Goal: Task Accomplishment & Management: Complete application form

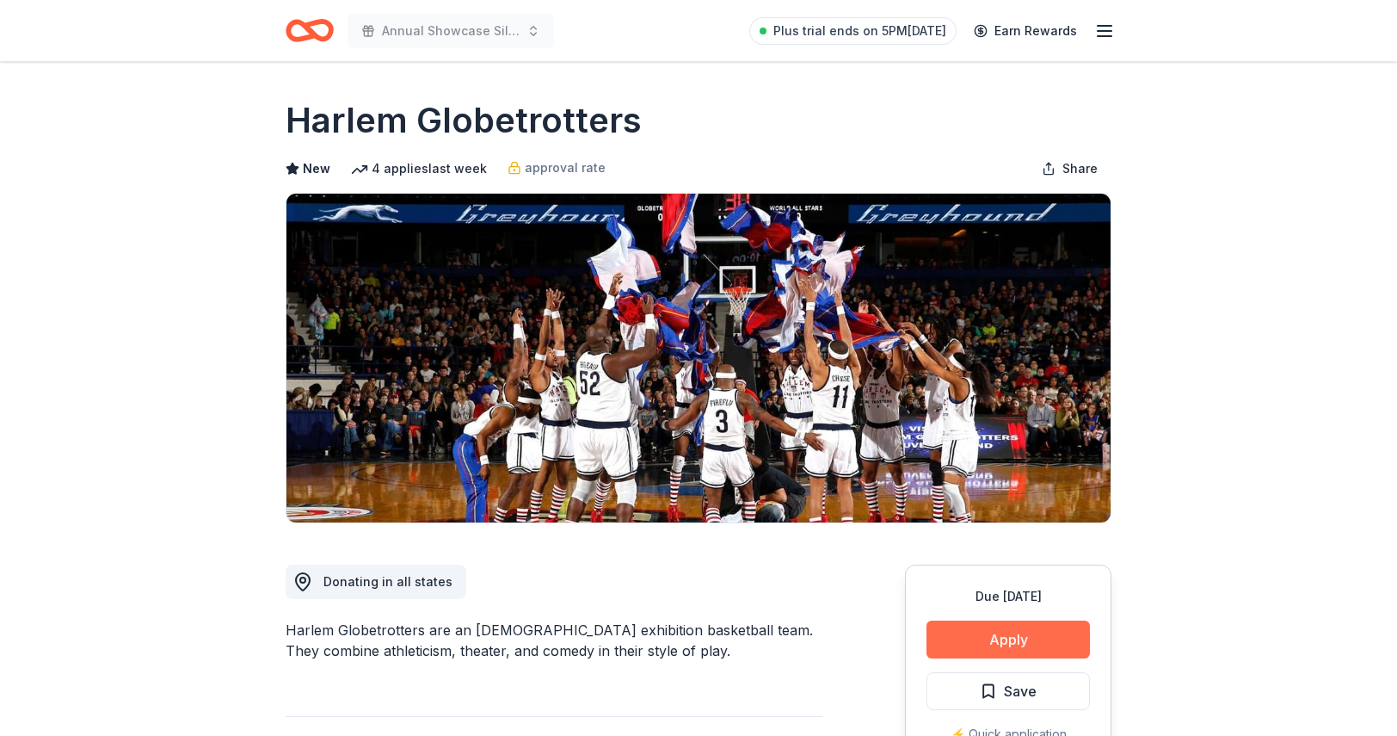
click at [981, 639] on button "Apply" at bounding box center [1007, 639] width 163 height 38
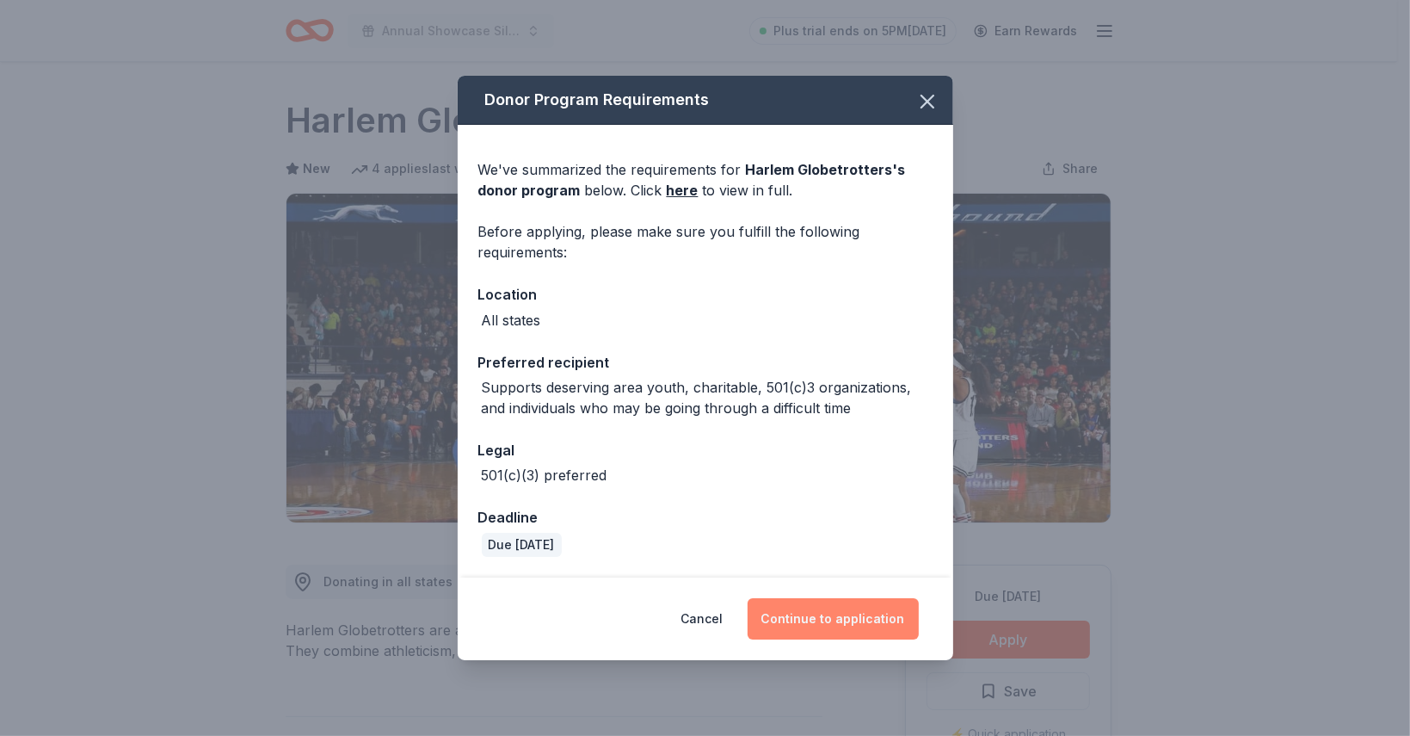
click at [858, 629] on button "Continue to application" at bounding box center [833, 618] width 171 height 41
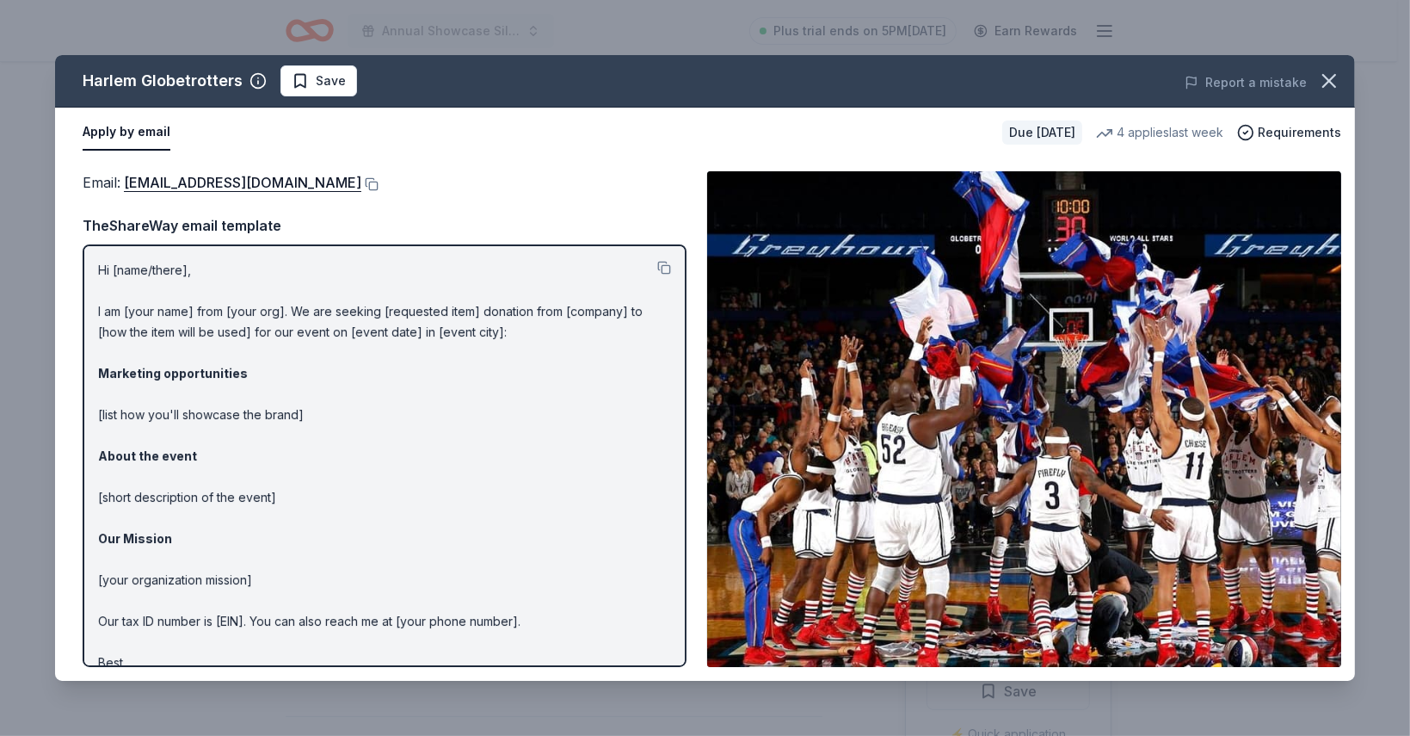
scroll to position [40, 0]
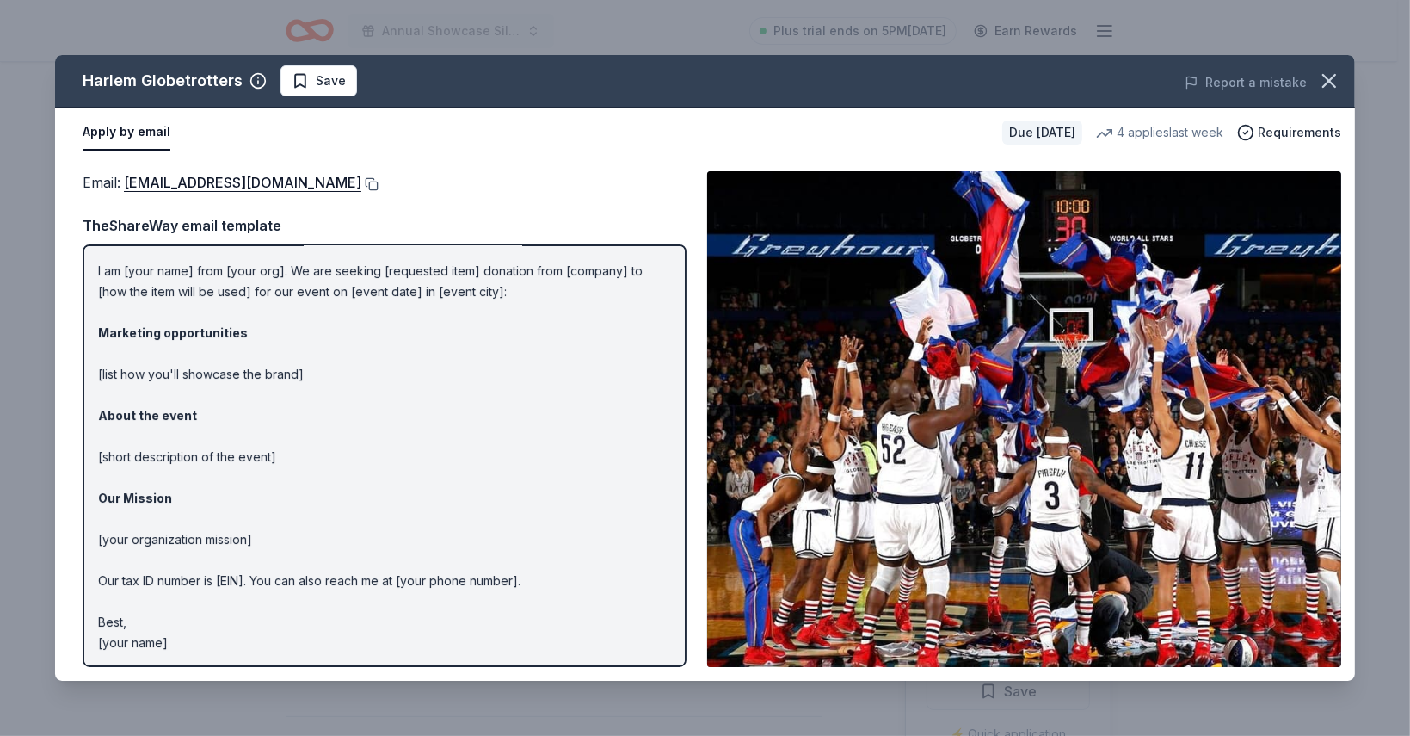
click at [361, 182] on button at bounding box center [369, 184] width 17 height 14
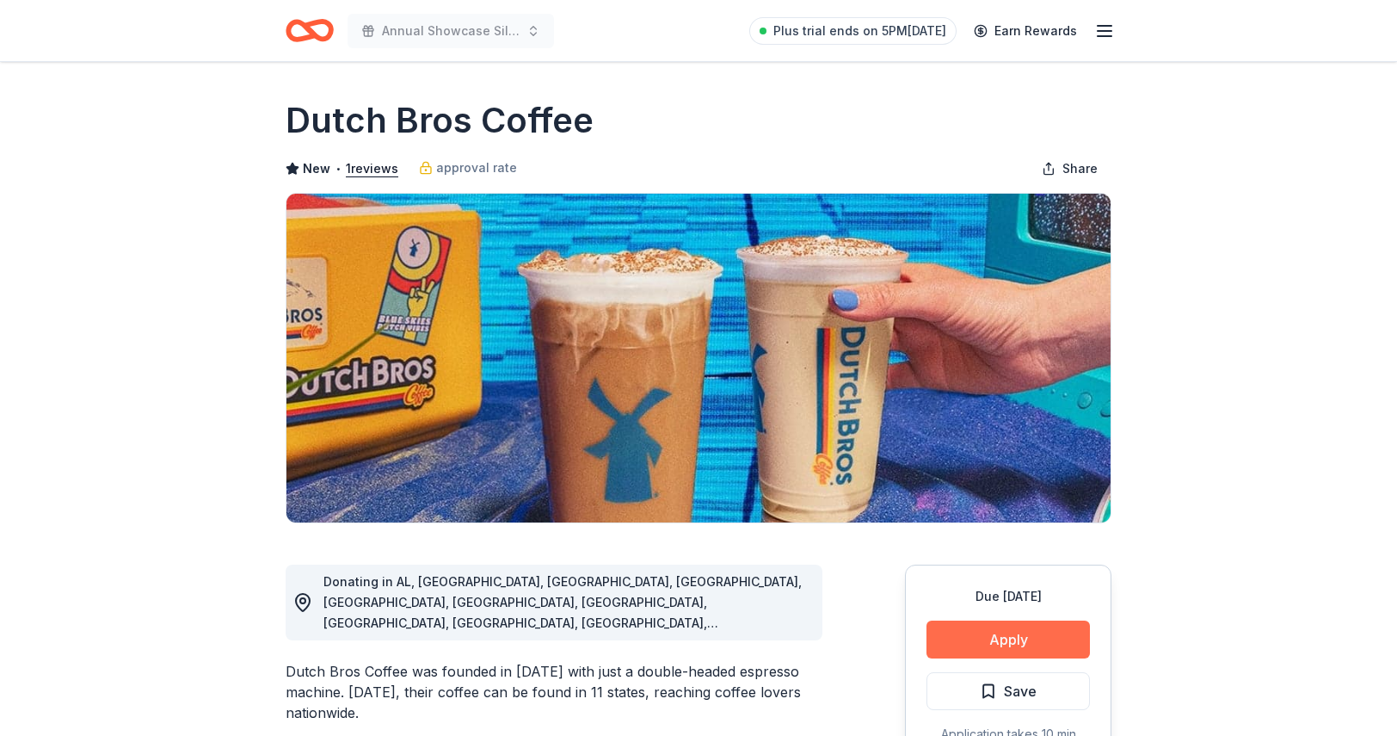
click at [970, 643] on button "Apply" at bounding box center [1007, 639] width 163 height 38
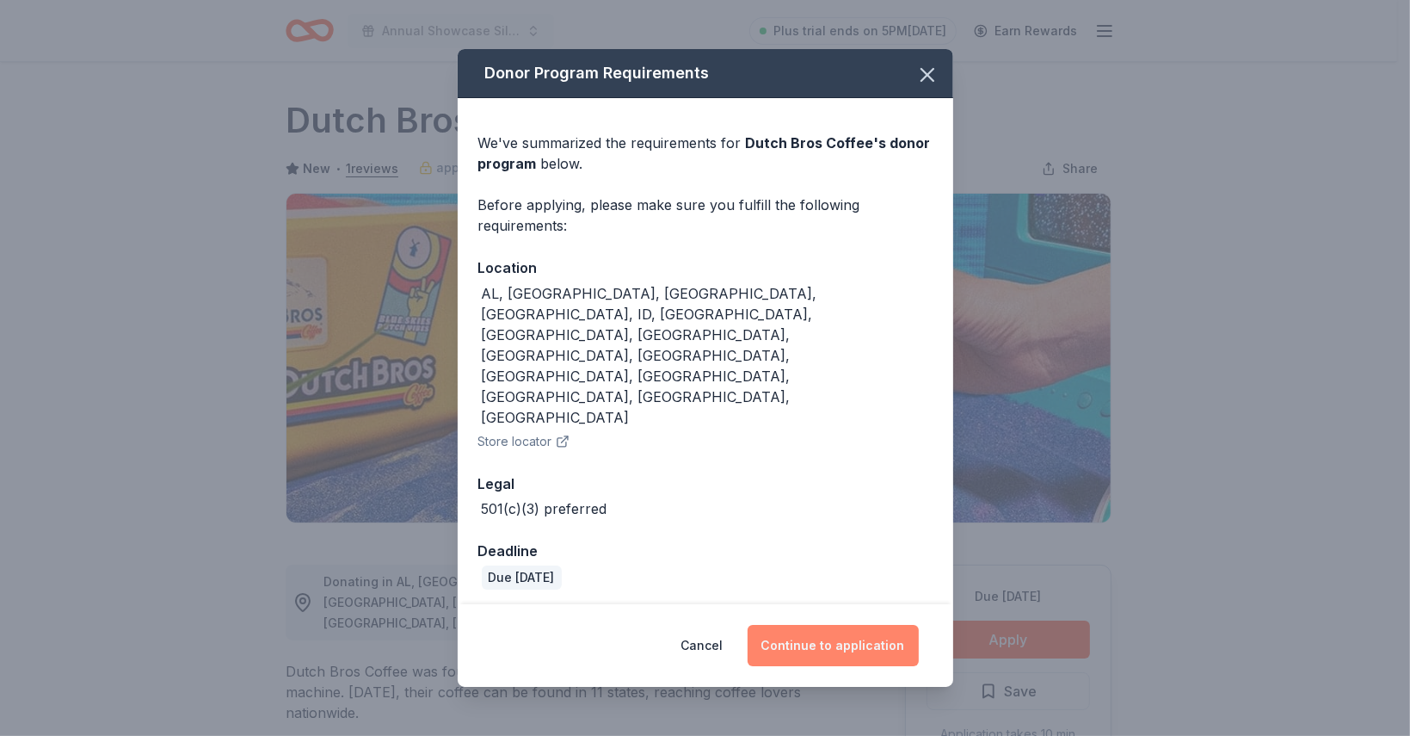
click at [843, 625] on button "Continue to application" at bounding box center [833, 645] width 171 height 41
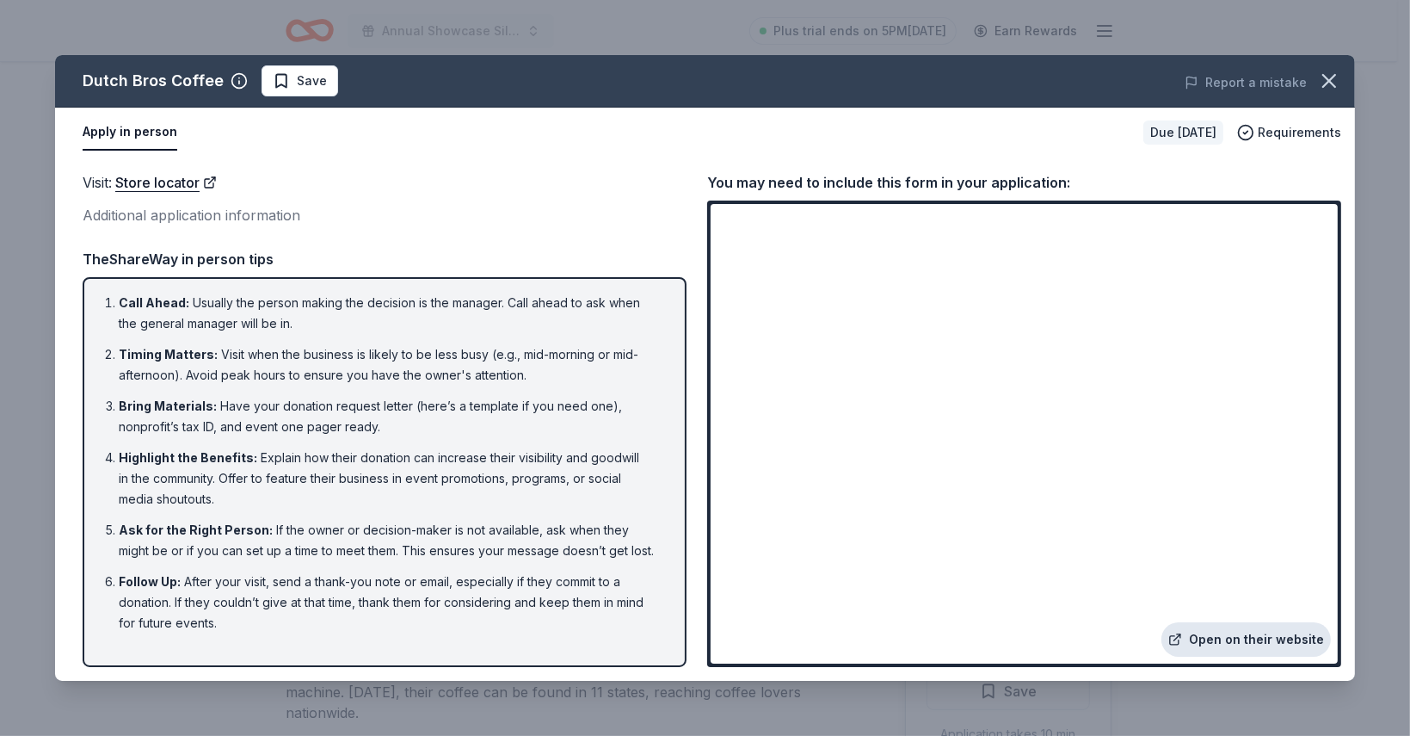
click at [1228, 637] on link "Open on their website" at bounding box center [1245, 639] width 169 height 34
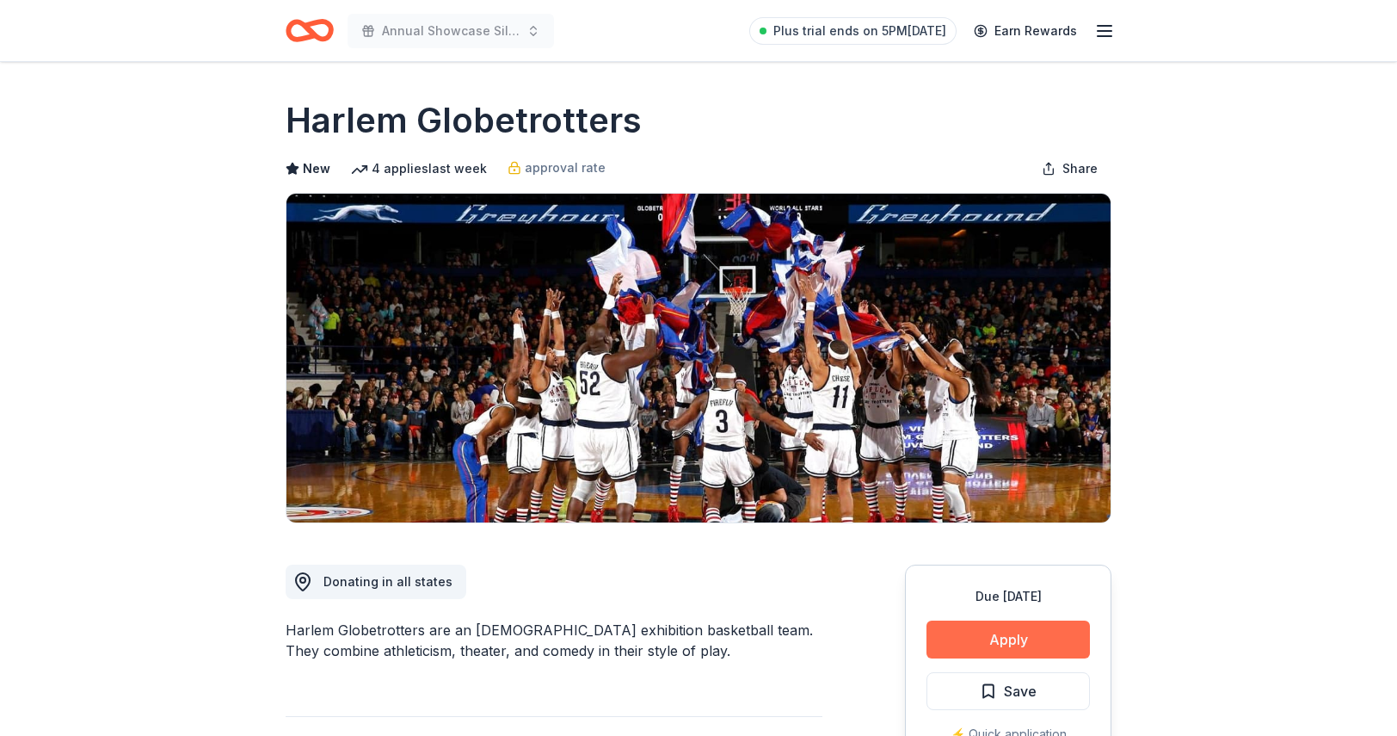
click at [983, 647] on button "Apply" at bounding box center [1007, 639] width 163 height 38
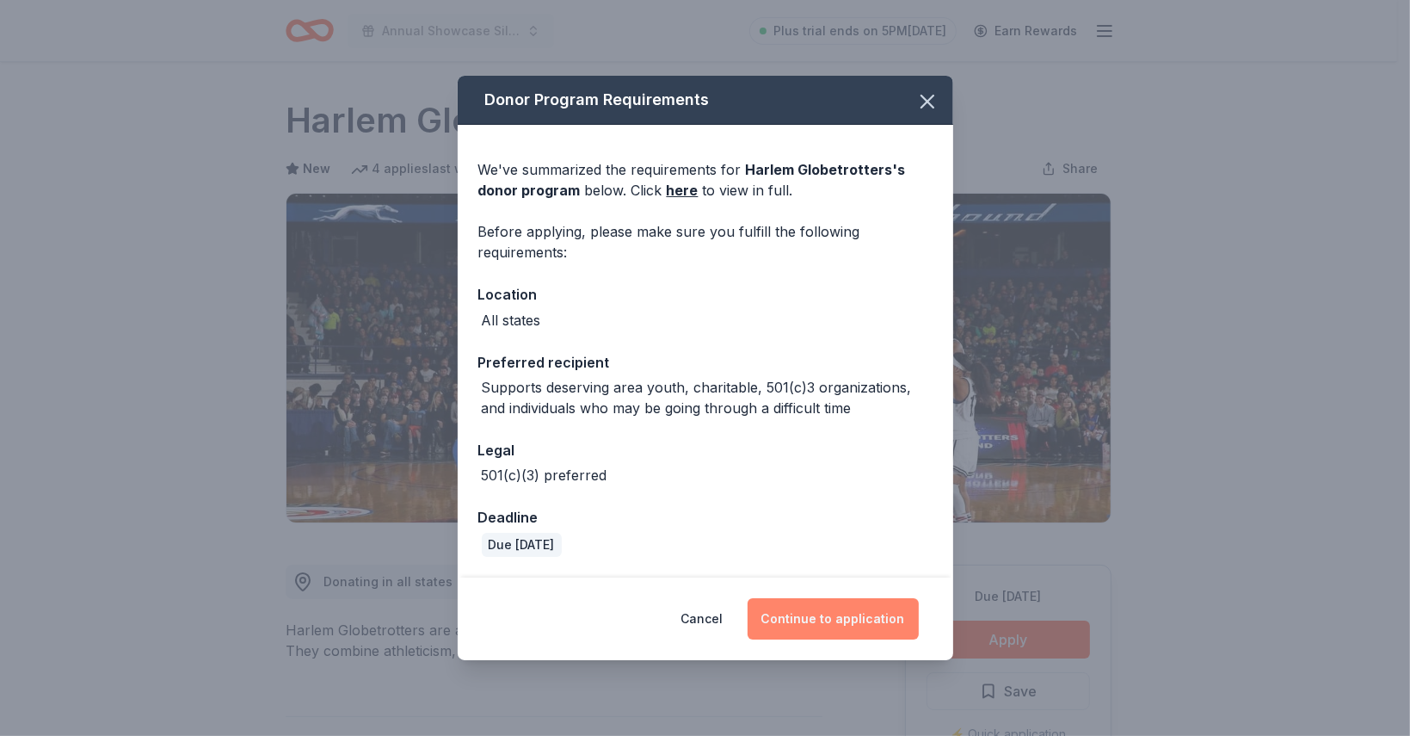
click at [851, 613] on button "Continue to application" at bounding box center [833, 618] width 171 height 41
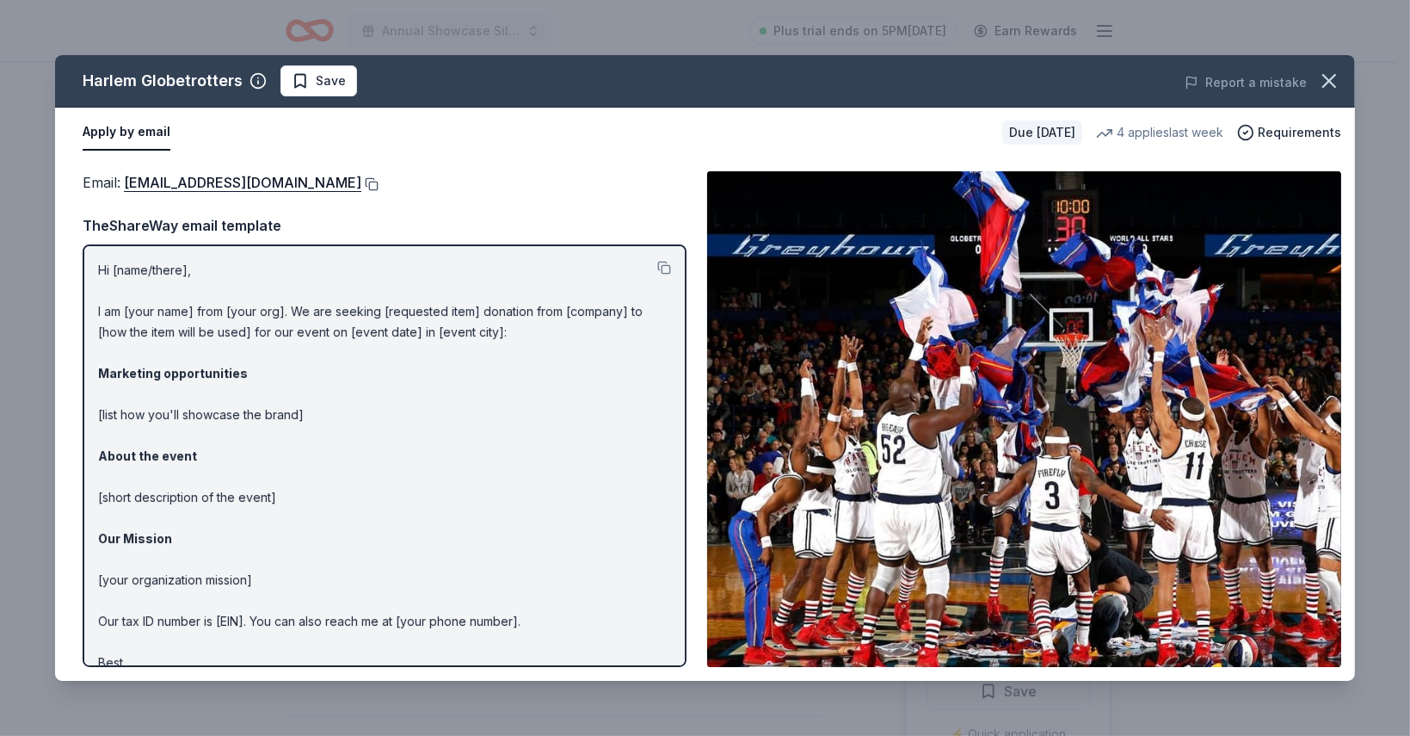
click at [361, 186] on button at bounding box center [369, 184] width 17 height 14
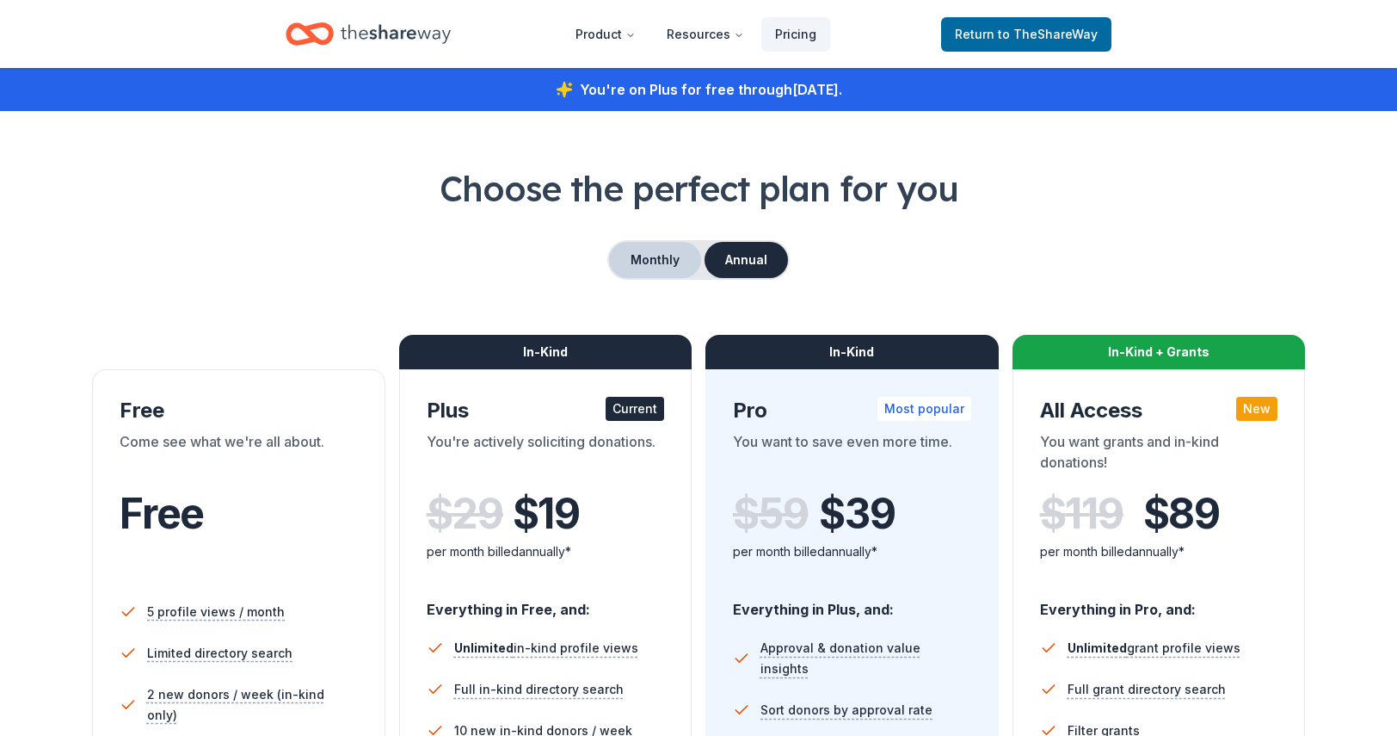
click at [647, 253] on button "Monthly" at bounding box center [655, 260] width 92 height 36
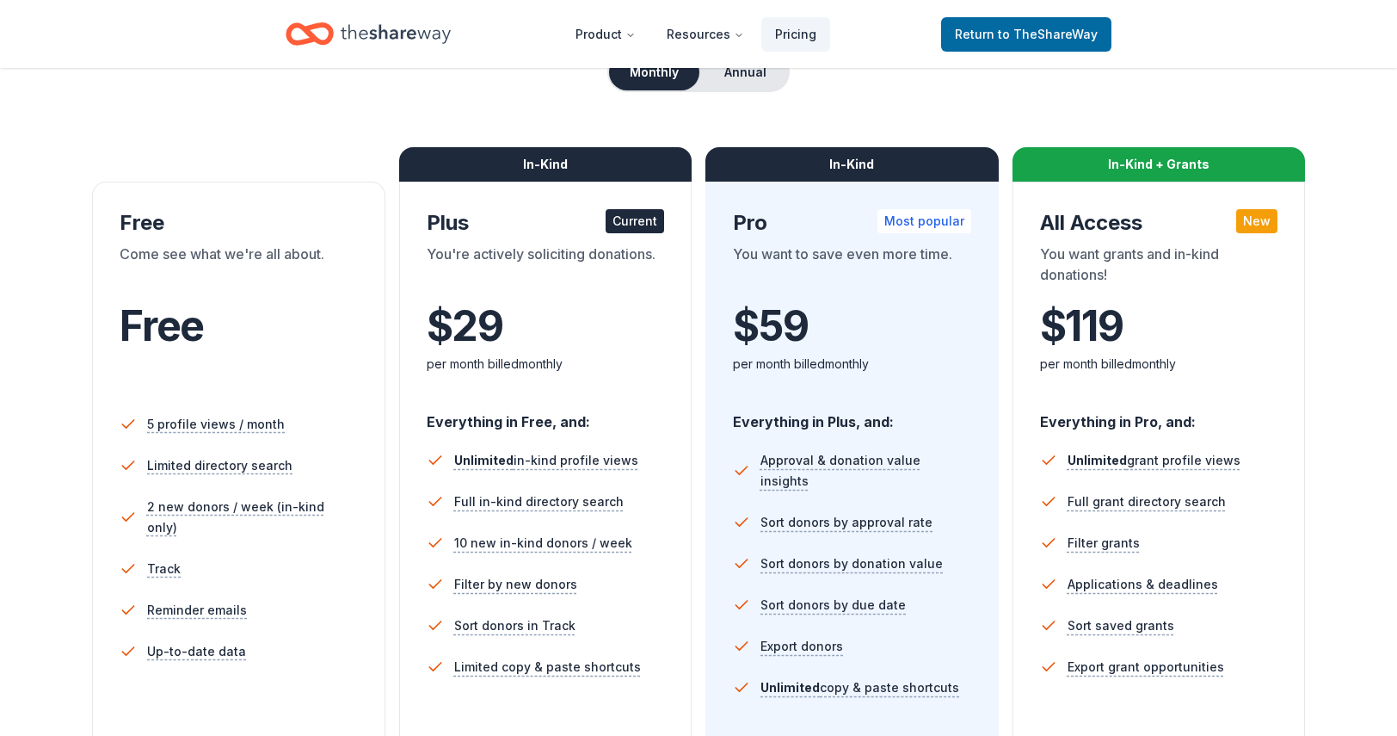
scroll to position [203, 0]
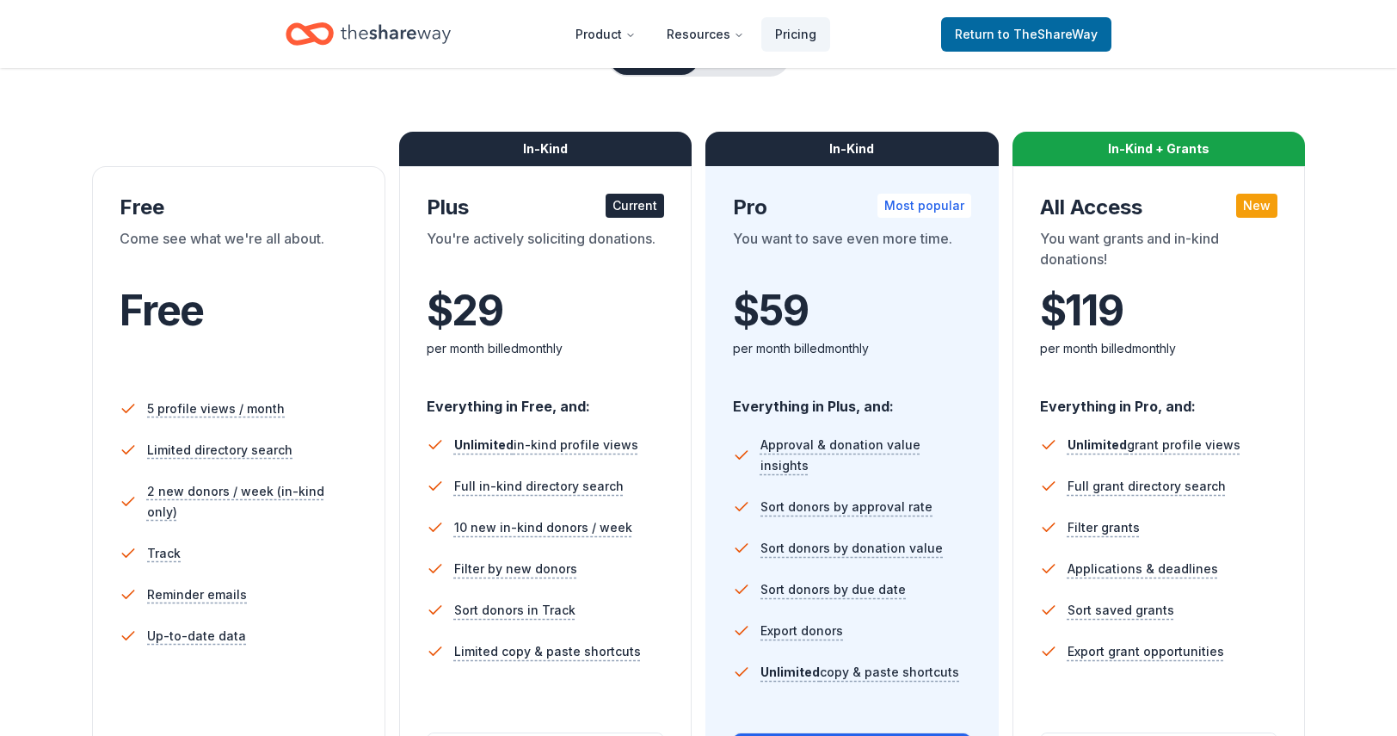
click at [554, 225] on div "Plus Current You're actively soliciting donations. $ 29 $ per month billed mont…" at bounding box center [546, 288] width 238 height 188
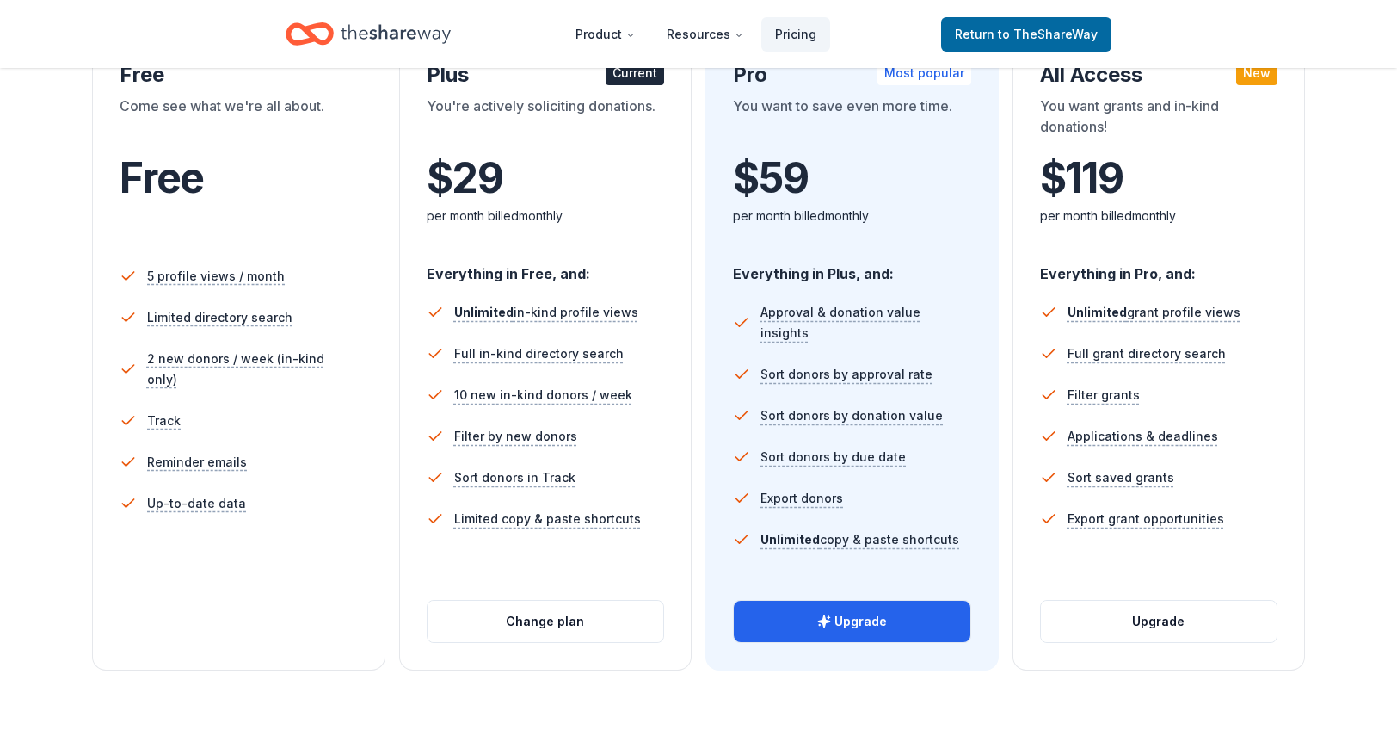
scroll to position [338, 0]
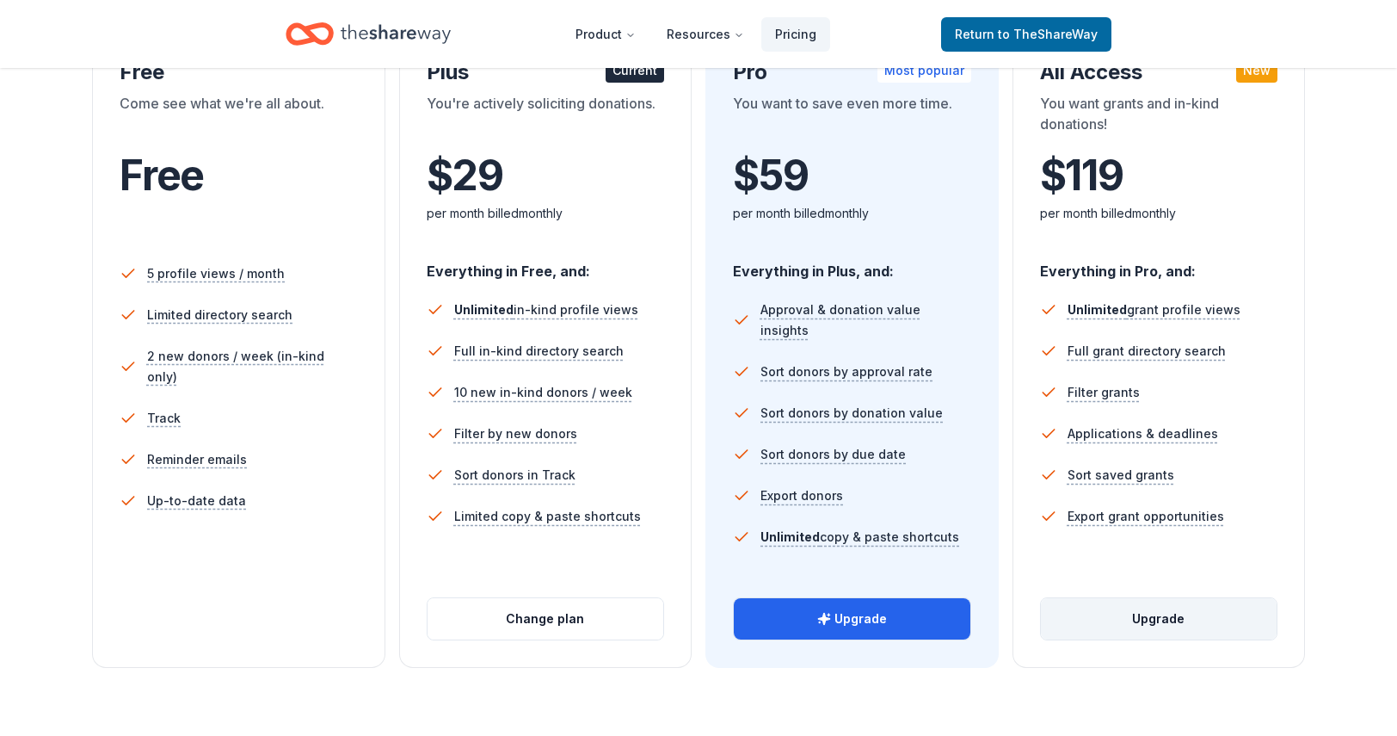
click at [1146, 617] on button "Upgrade" at bounding box center [1159, 618] width 237 height 41
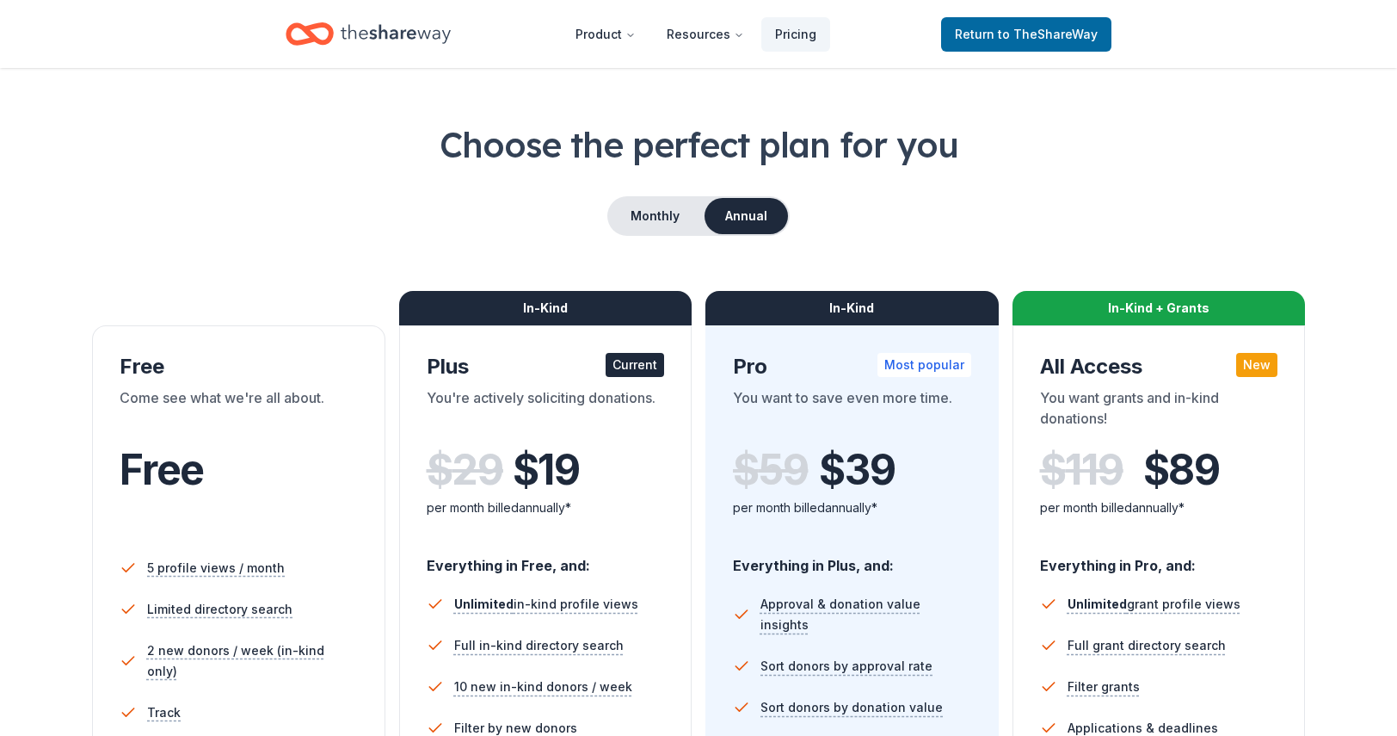
scroll to position [39, 0]
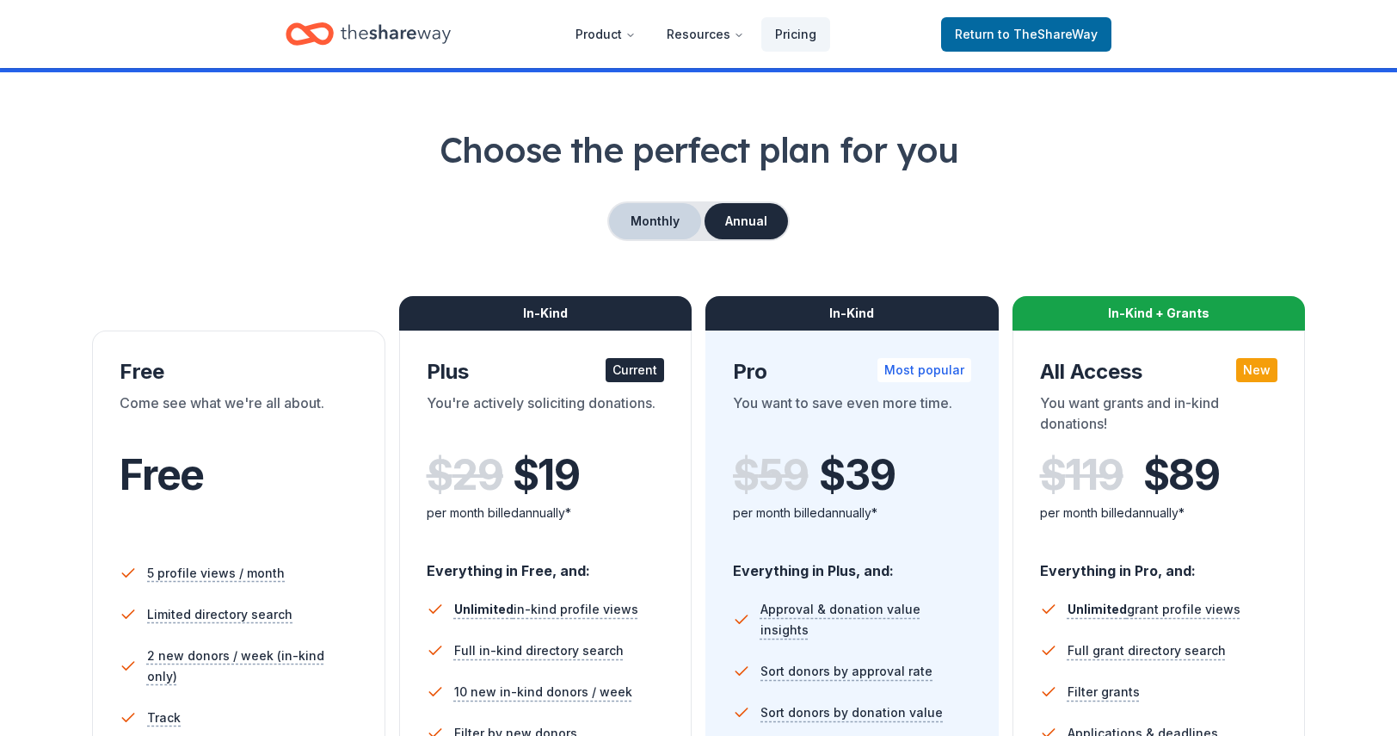
click at [637, 225] on button "Monthly" at bounding box center [655, 221] width 92 height 36
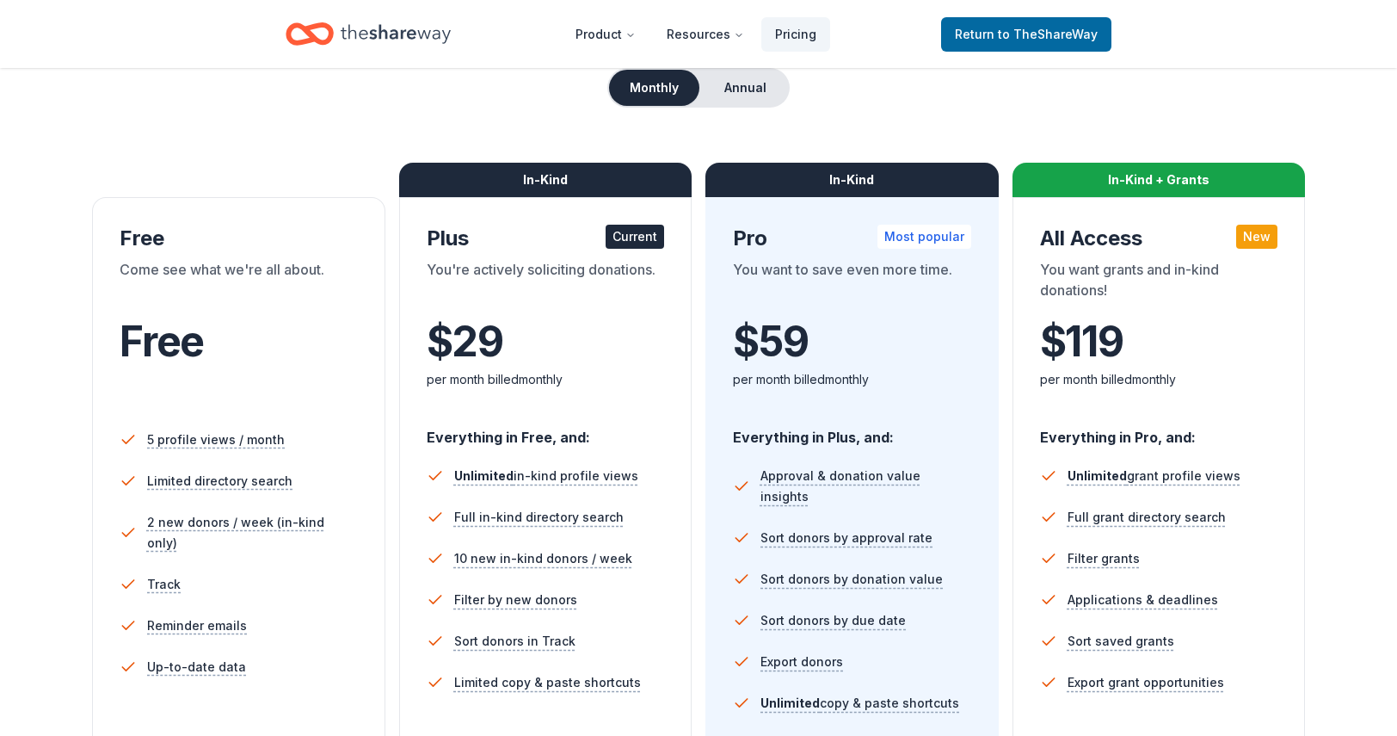
scroll to position [170, 0]
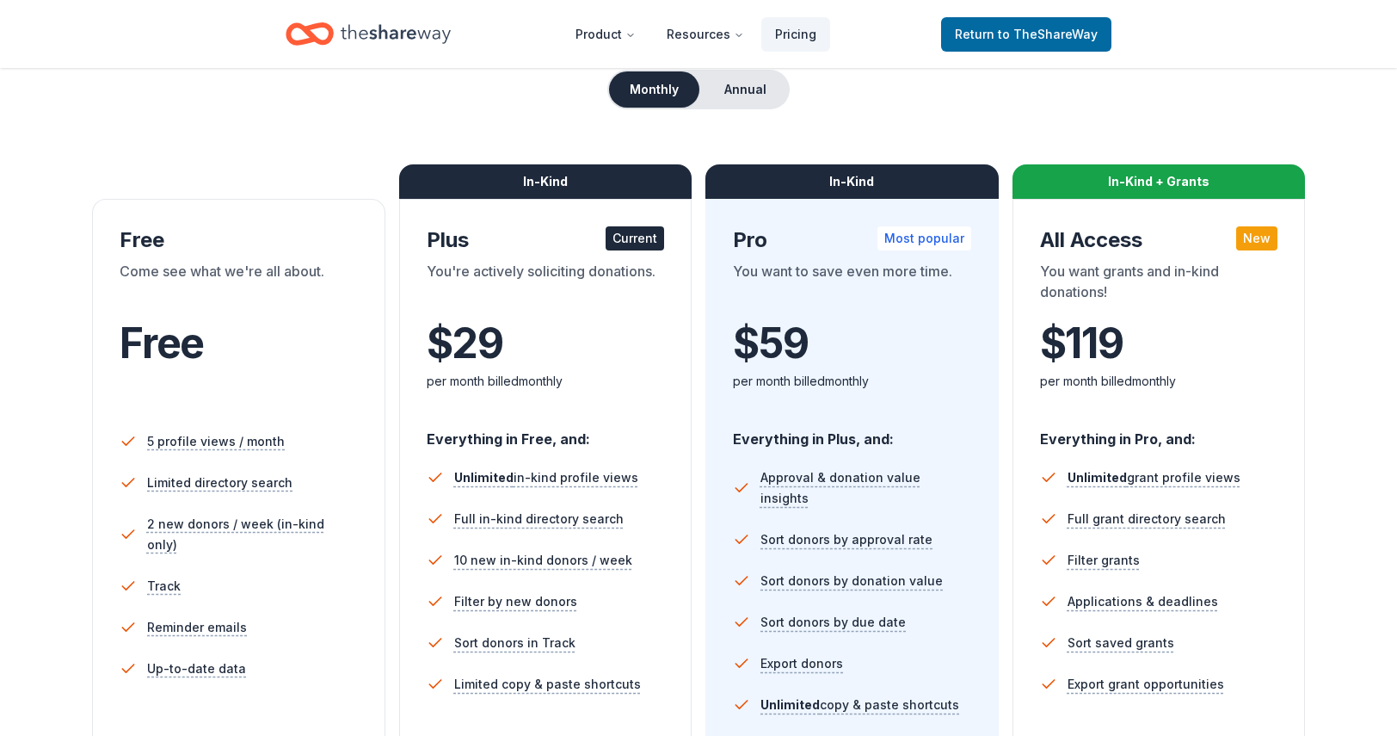
click at [538, 175] on div "In-Kind" at bounding box center [545, 181] width 293 height 34
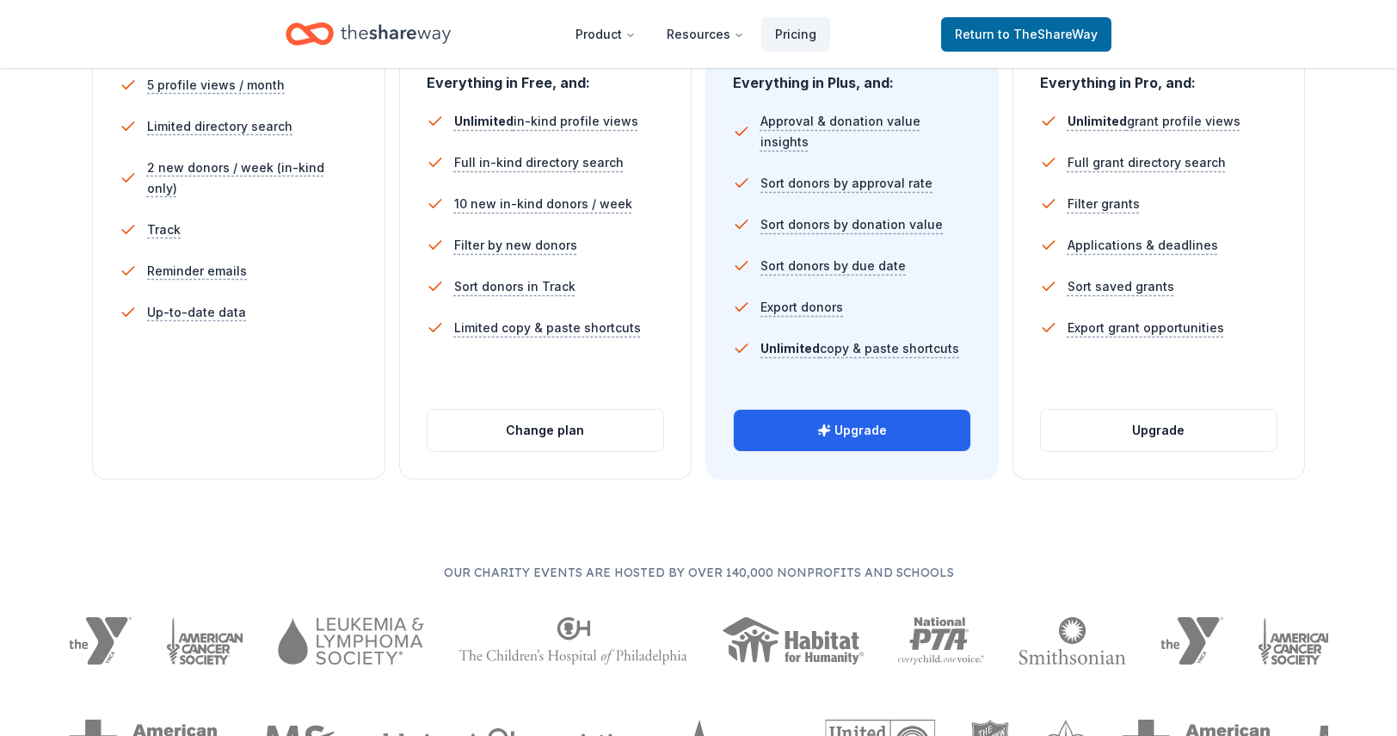
scroll to position [538, 0]
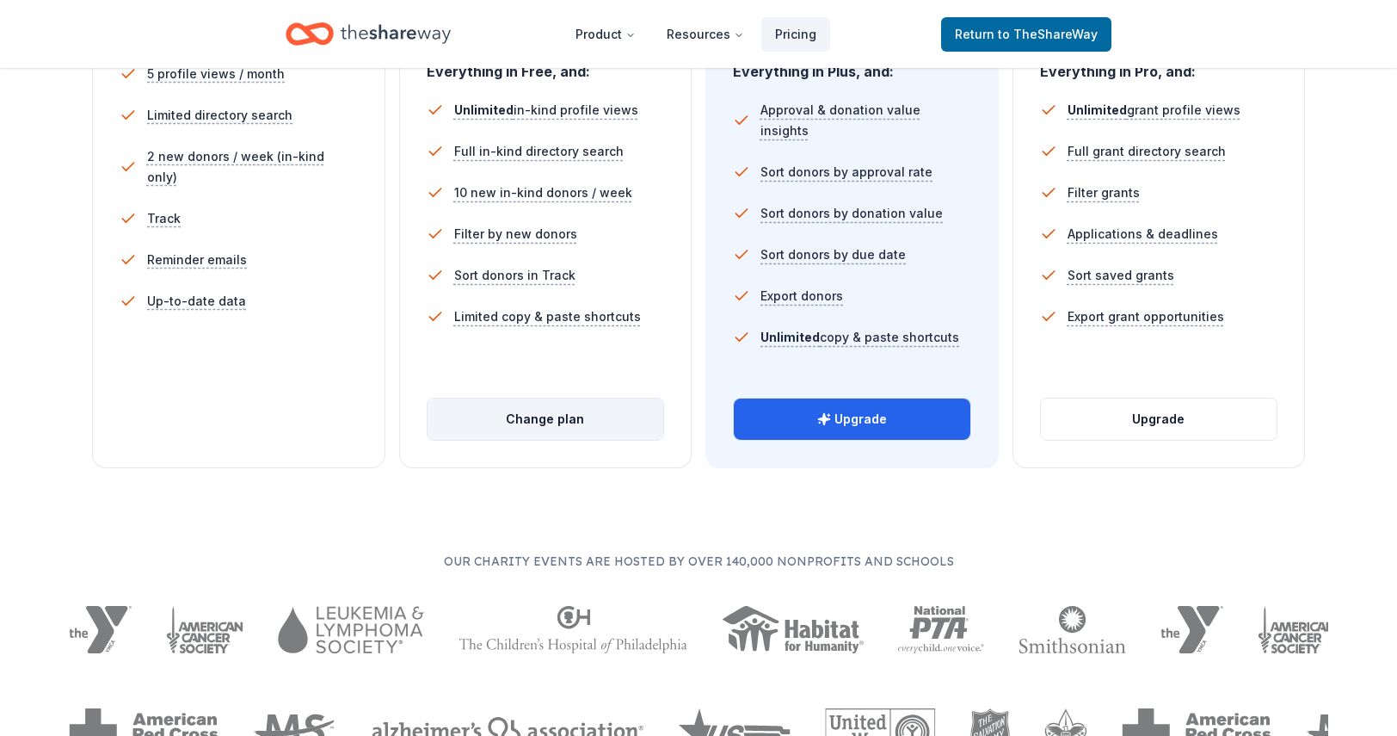
click at [567, 415] on button "Change plan" at bounding box center [546, 418] width 237 height 41
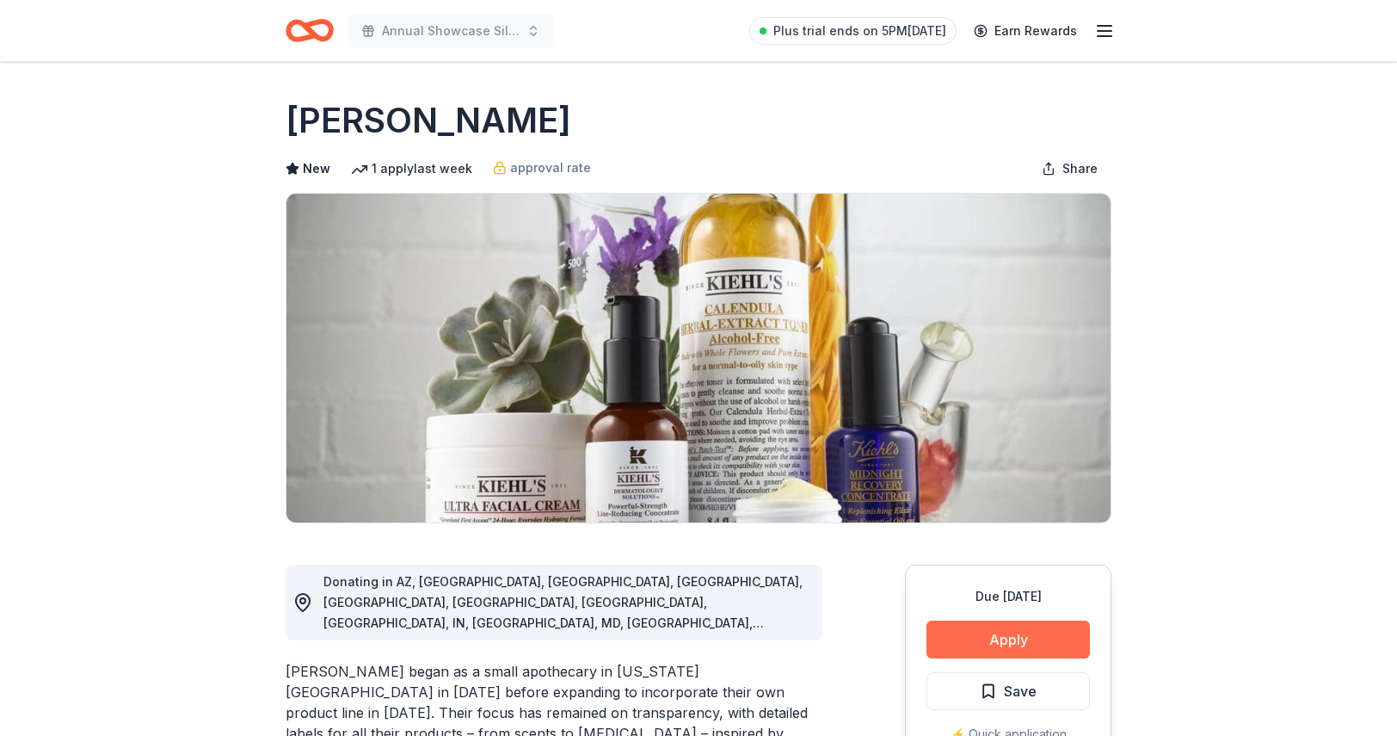
click at [1009, 650] on button "Apply" at bounding box center [1007, 639] width 163 height 38
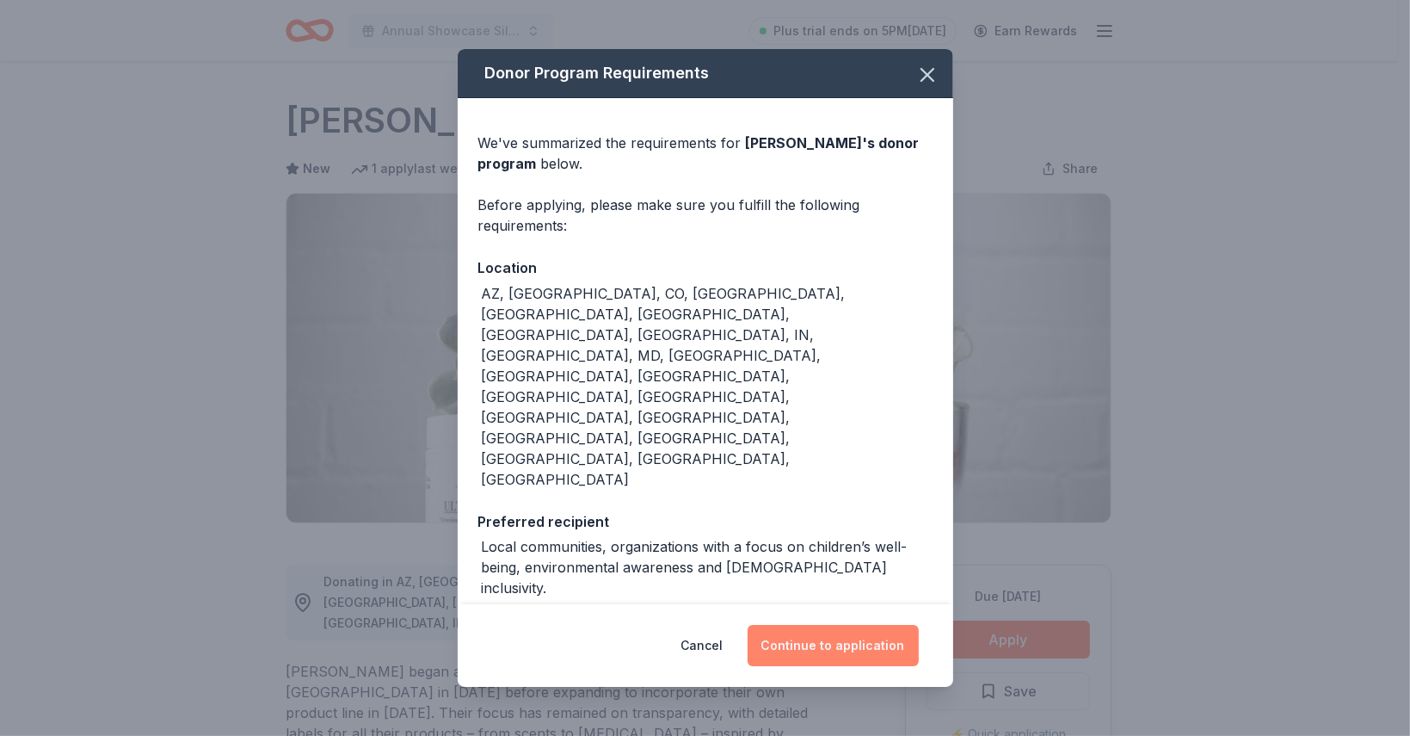
click at [845, 625] on button "Continue to application" at bounding box center [833, 645] width 171 height 41
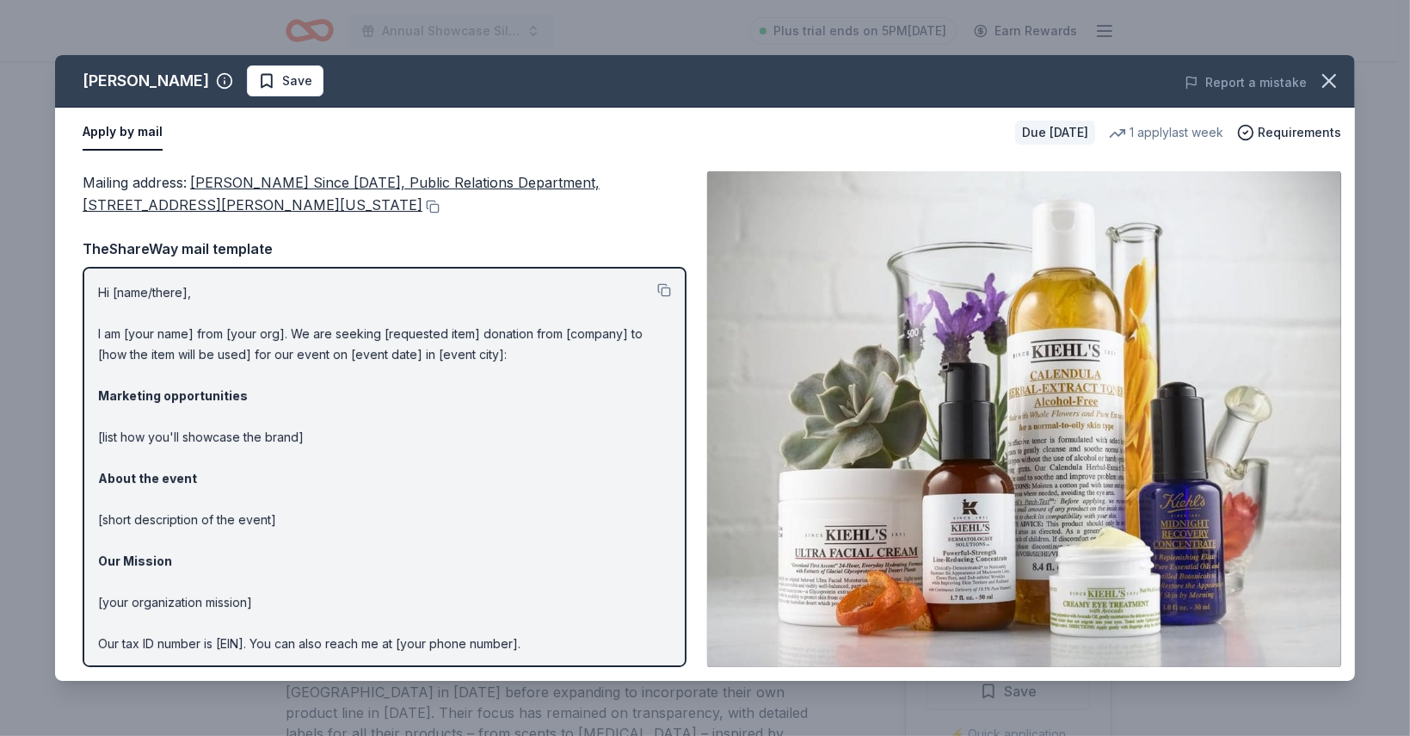
scroll to position [63, 0]
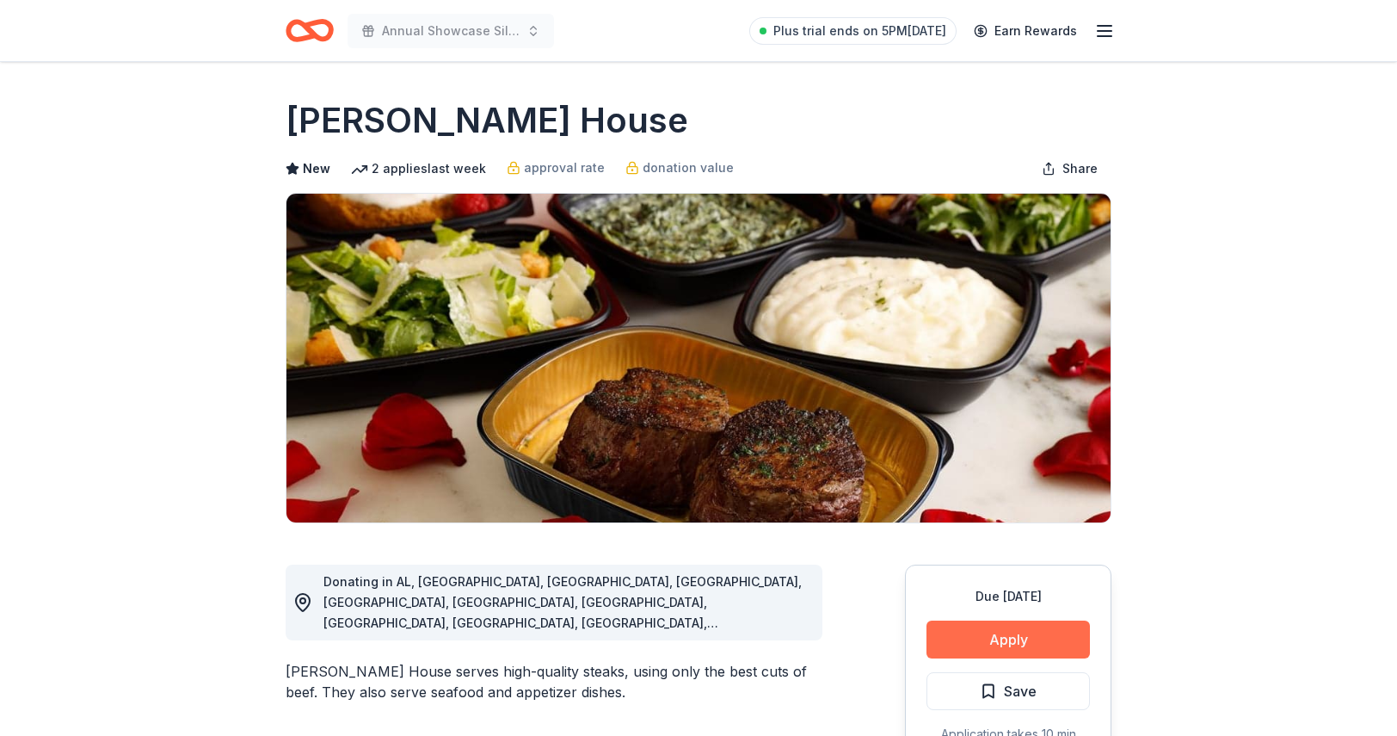
click at [1011, 638] on button "Apply" at bounding box center [1007, 639] width 163 height 38
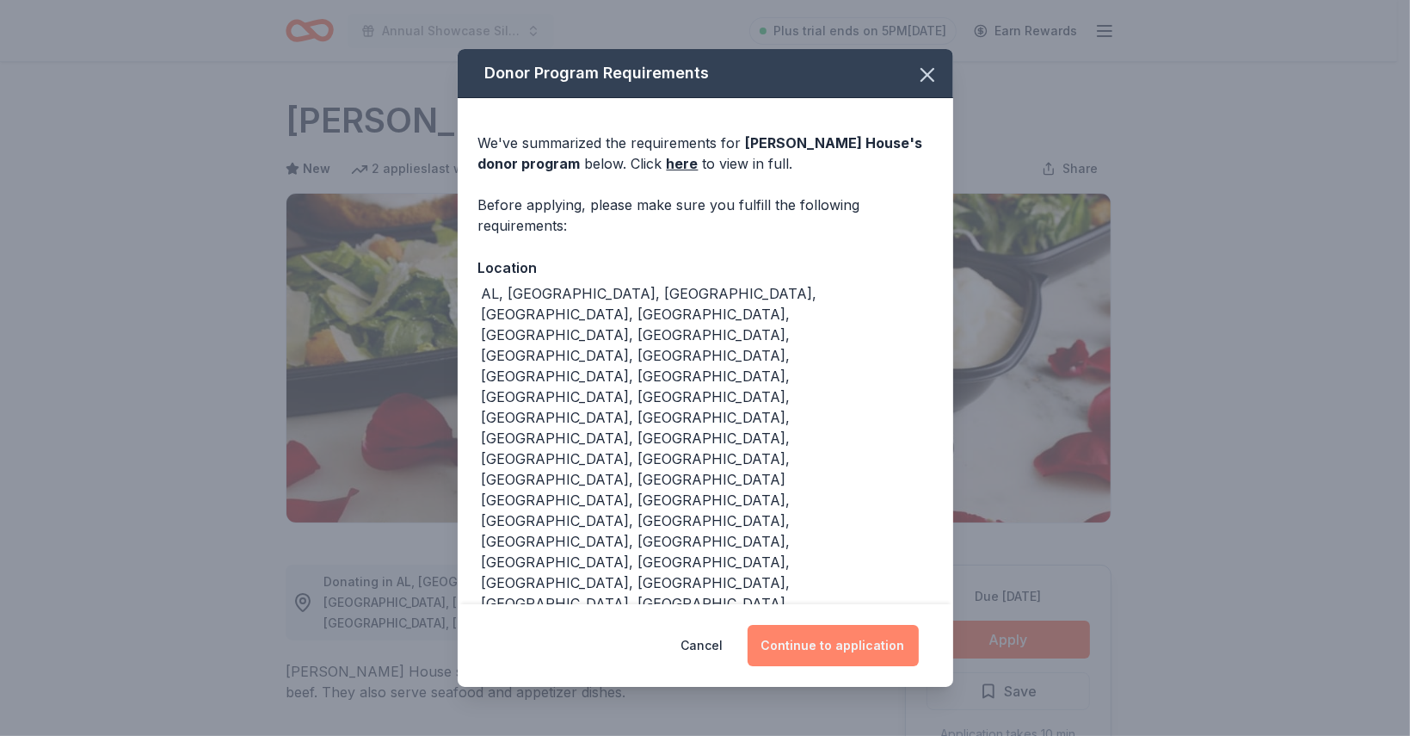
click at [867, 625] on button "Continue to application" at bounding box center [833, 645] width 171 height 41
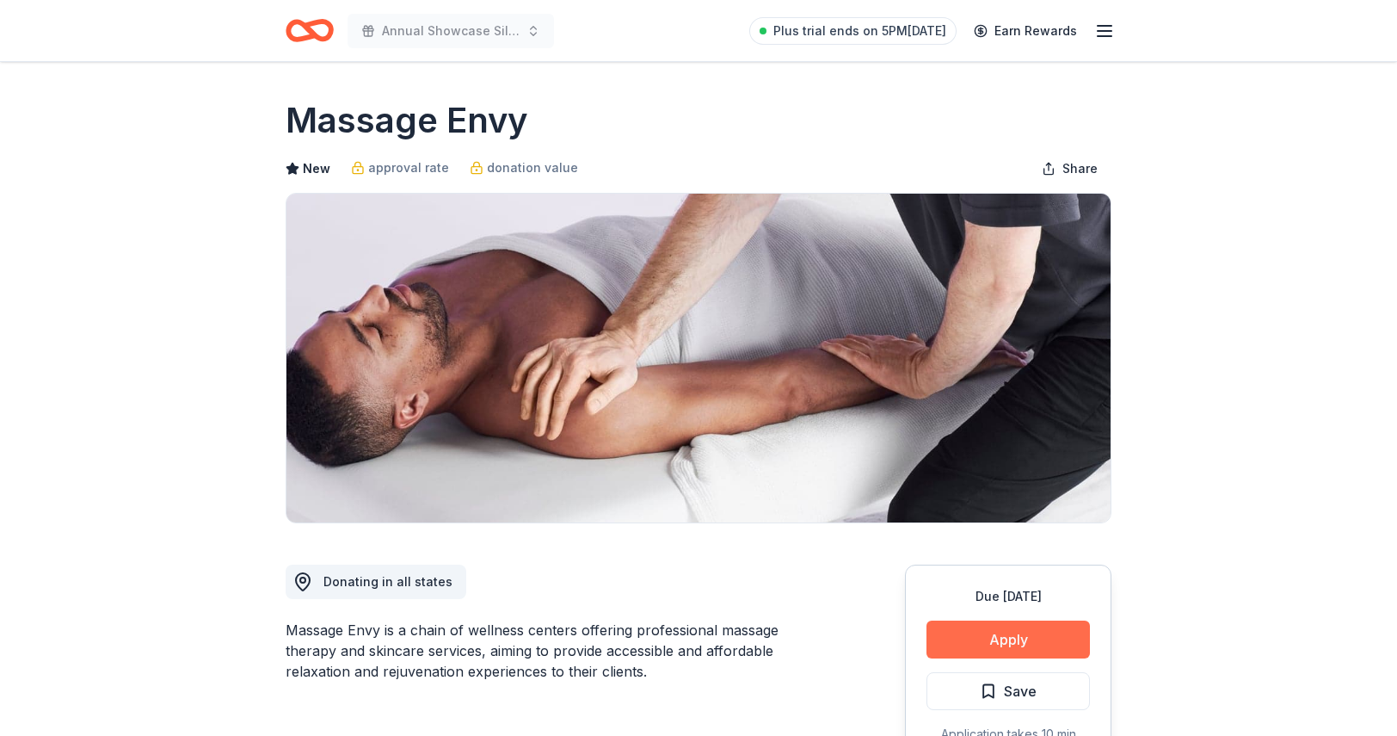
click at [994, 647] on button "Apply" at bounding box center [1007, 639] width 163 height 38
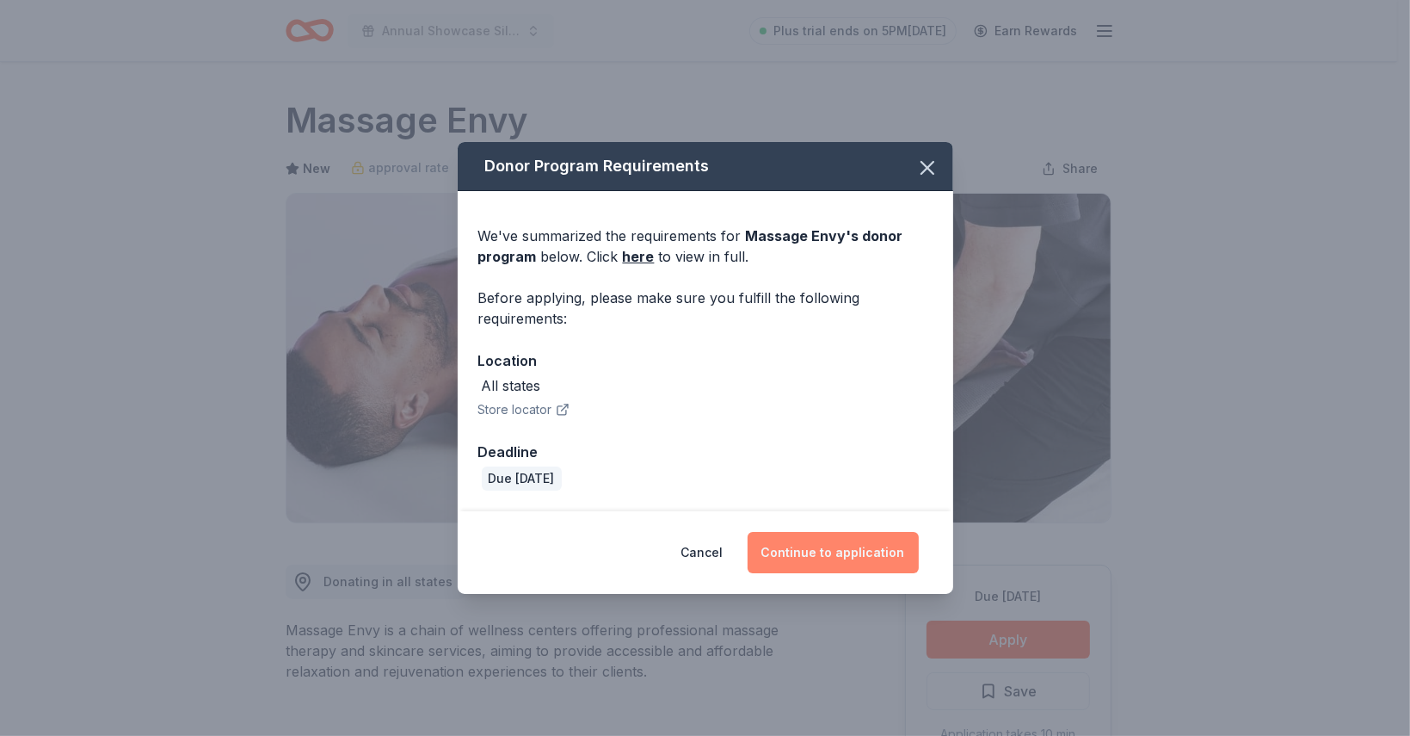
click at [833, 550] on button "Continue to application" at bounding box center [833, 552] width 171 height 41
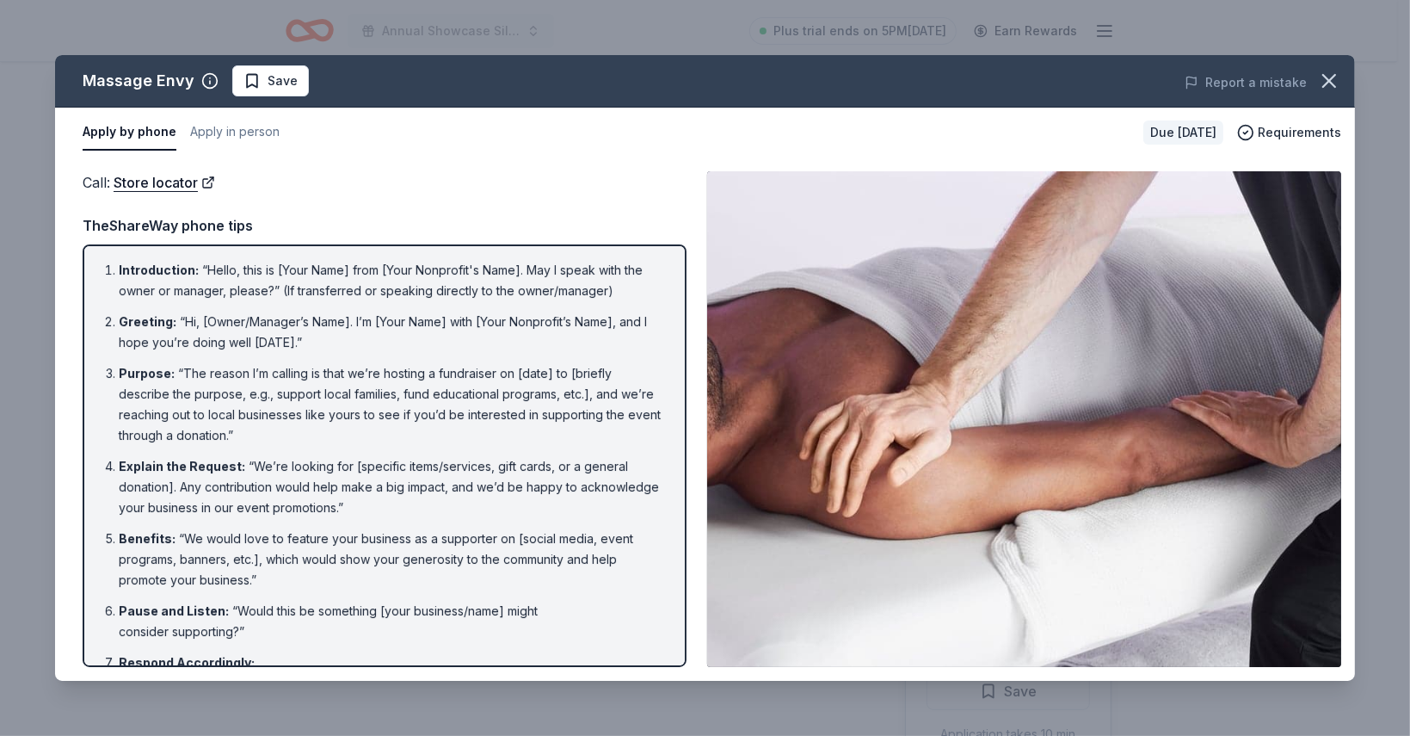
scroll to position [182, 0]
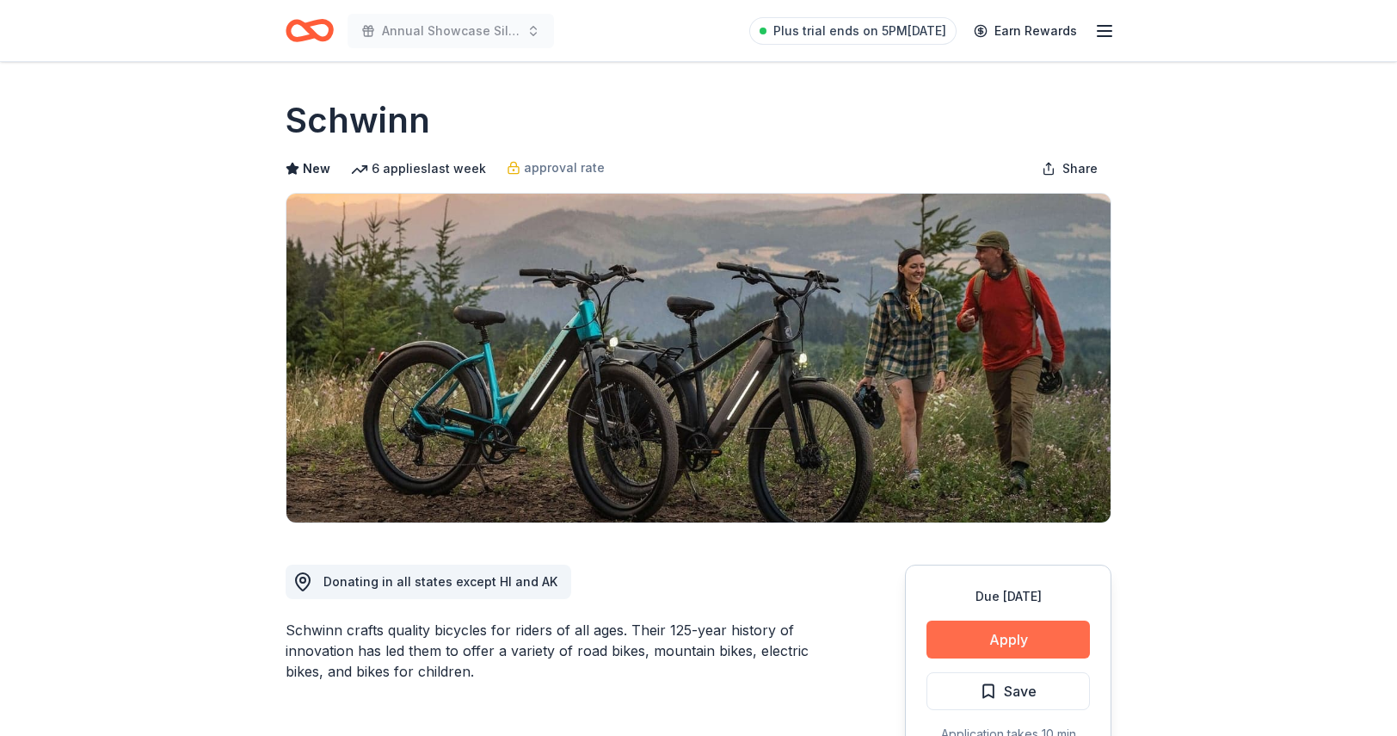
click at [1038, 634] on button "Apply" at bounding box center [1007, 639] width 163 height 38
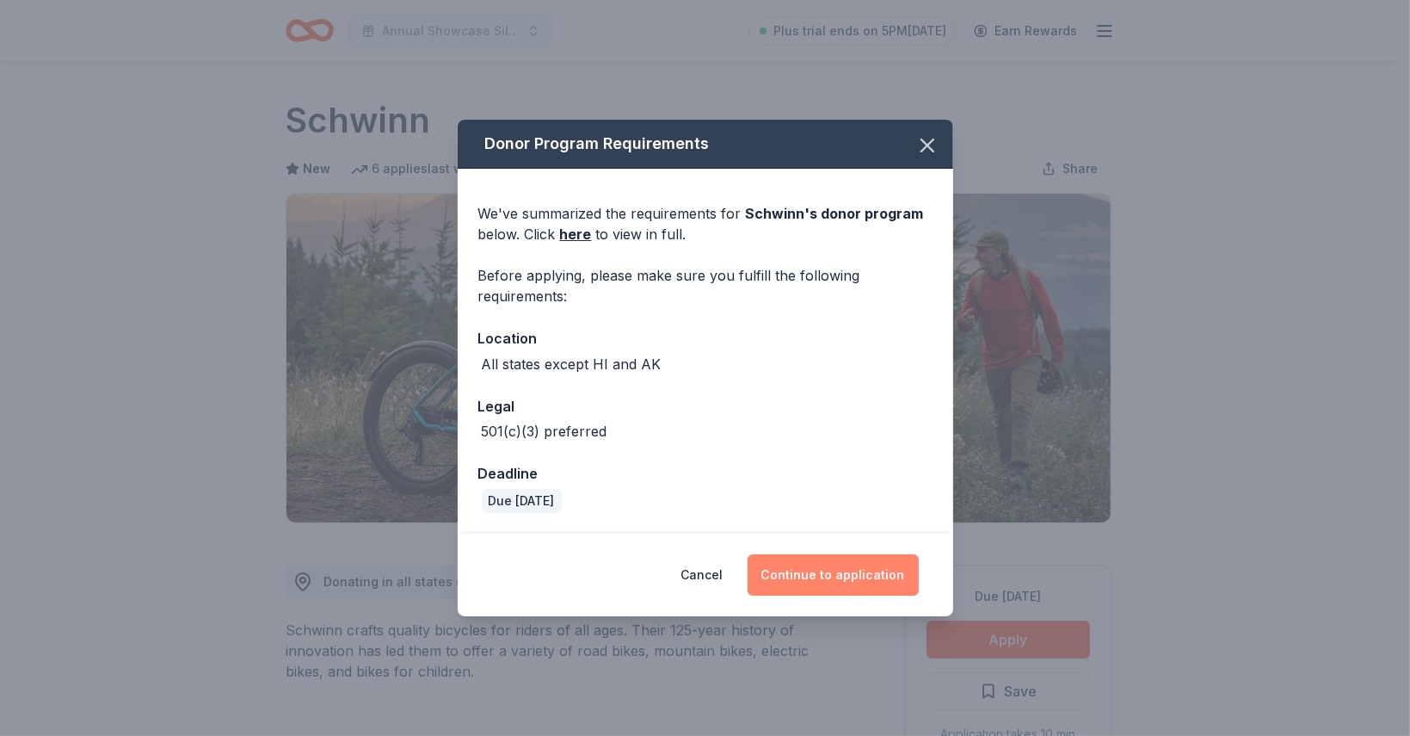
click at [804, 576] on button "Continue to application" at bounding box center [833, 574] width 171 height 41
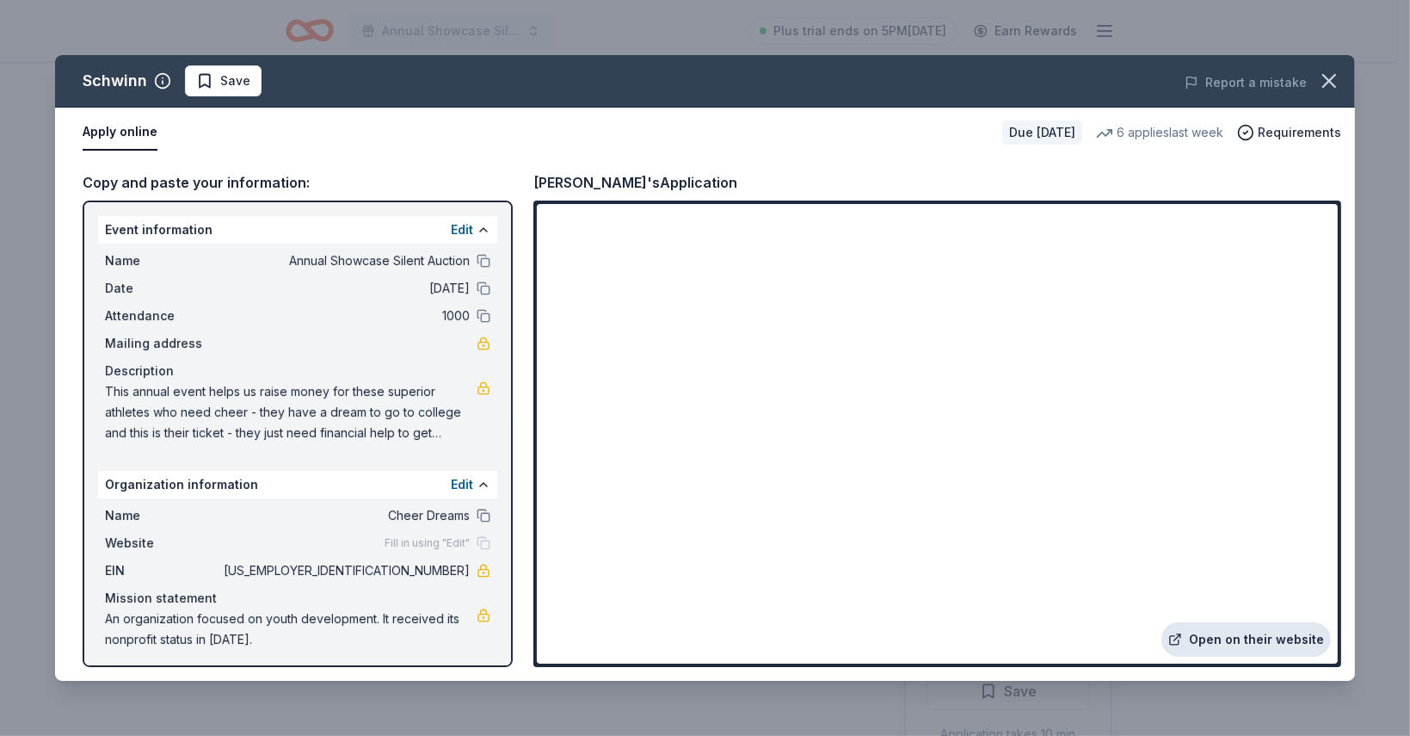
click at [1238, 640] on link "Open on their website" at bounding box center [1245, 639] width 169 height 34
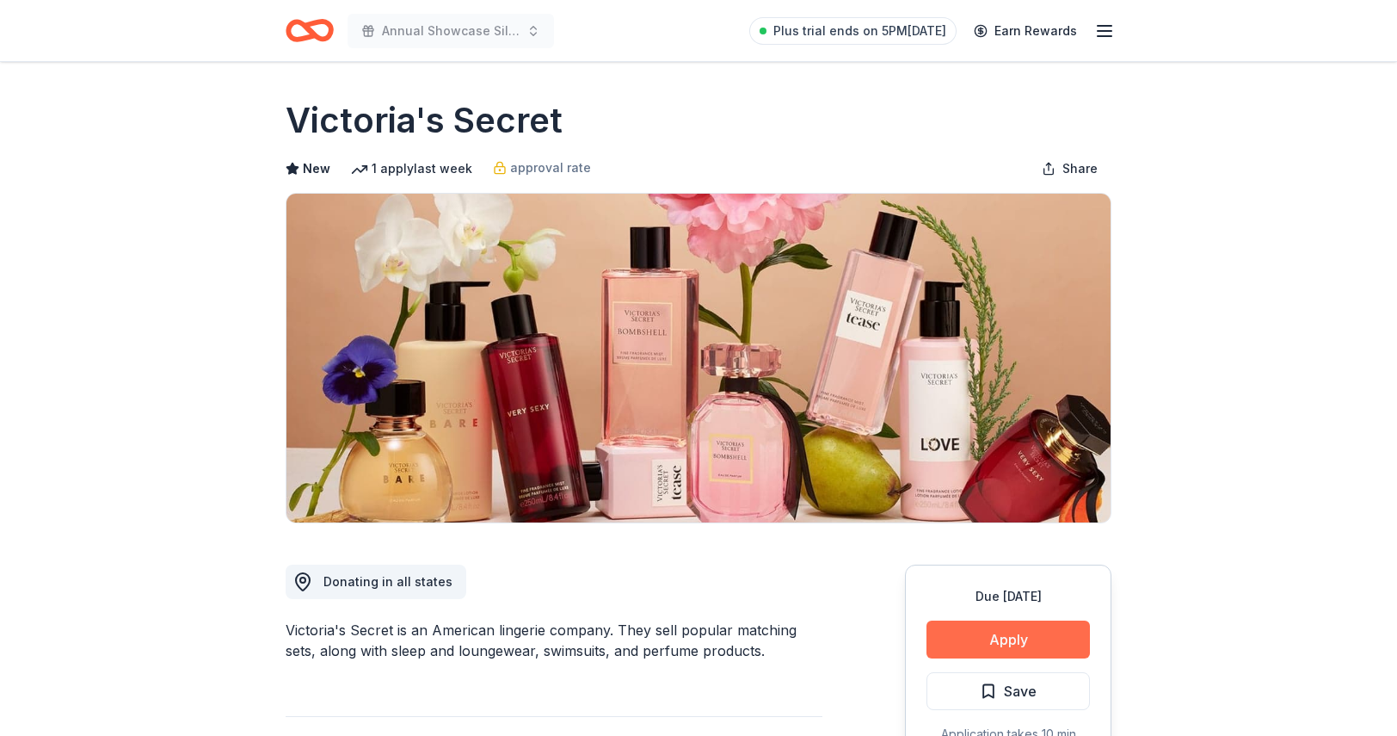
click at [1009, 639] on button "Apply" at bounding box center [1007, 639] width 163 height 38
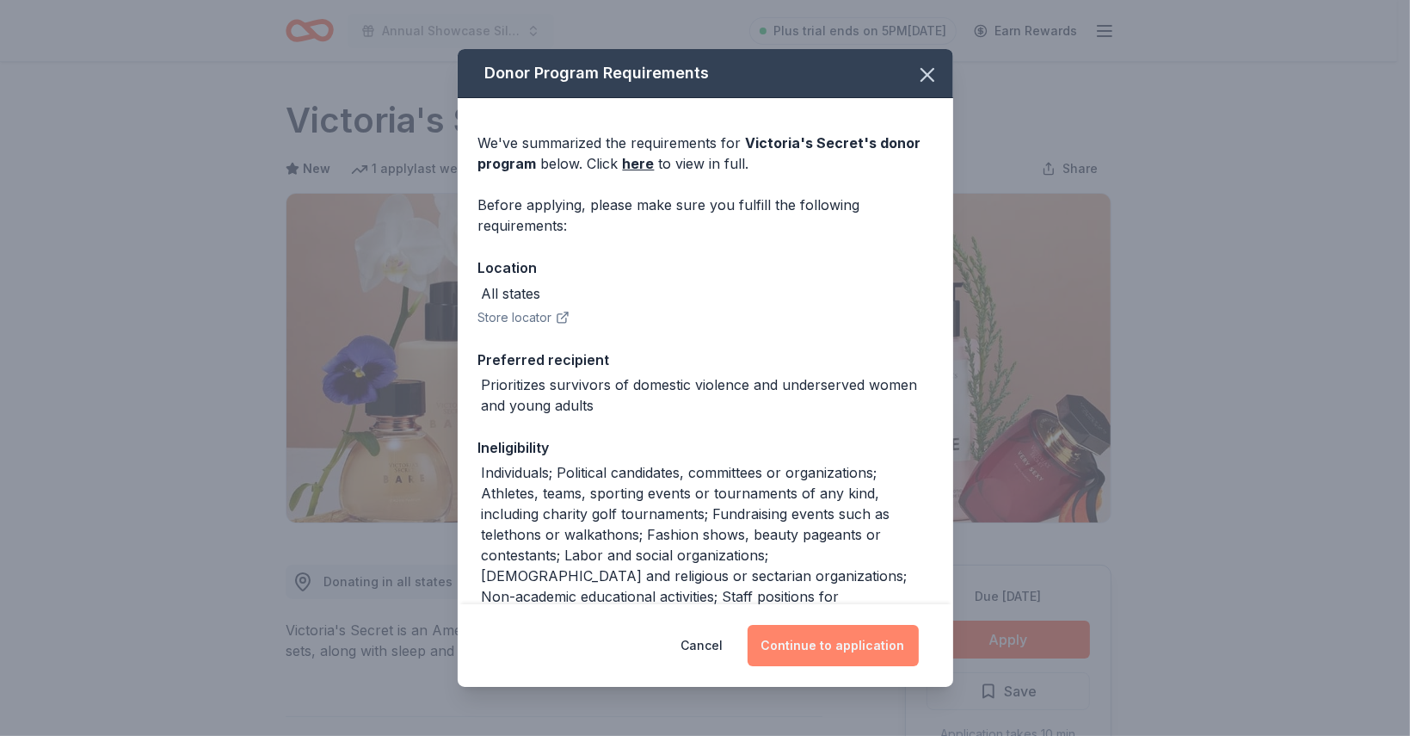
click at [822, 639] on button "Continue to application" at bounding box center [833, 645] width 171 height 41
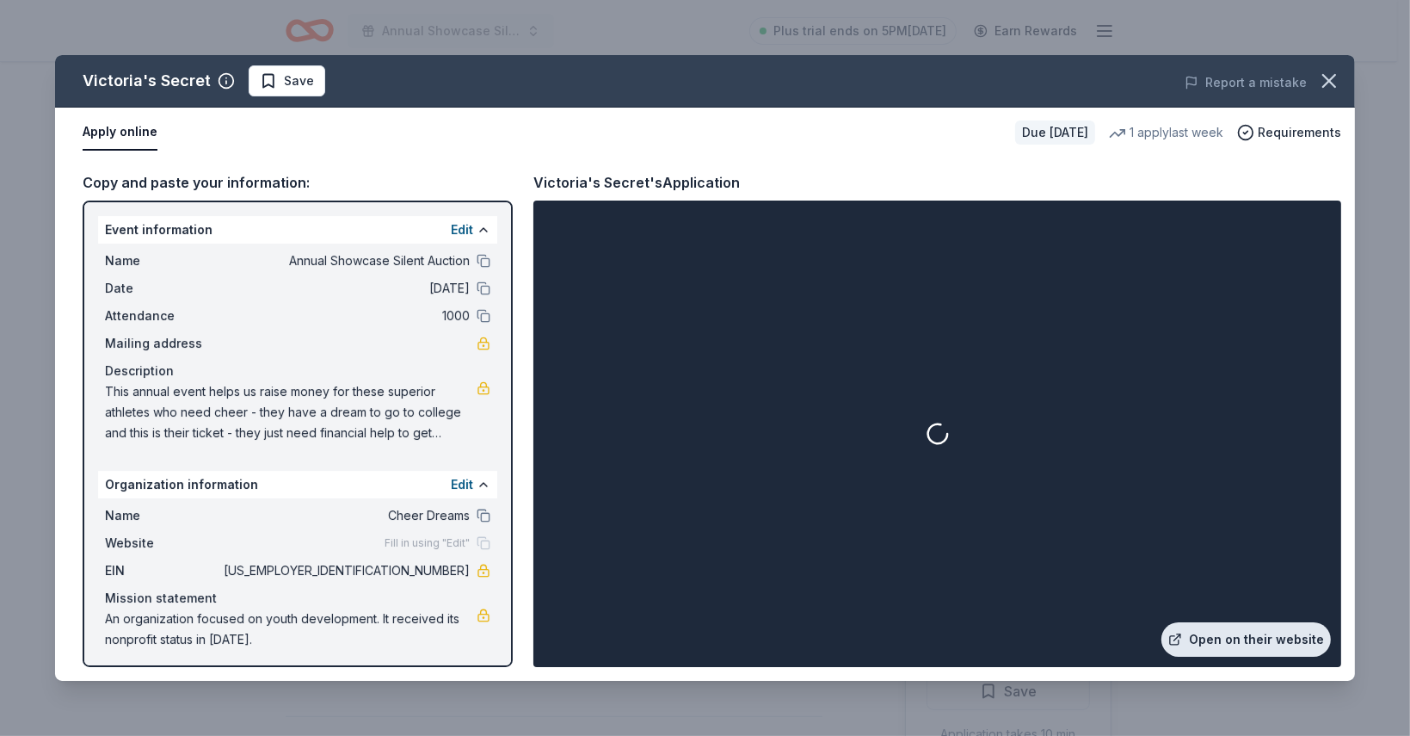
click at [1257, 643] on link "Open on their website" at bounding box center [1245, 639] width 169 height 34
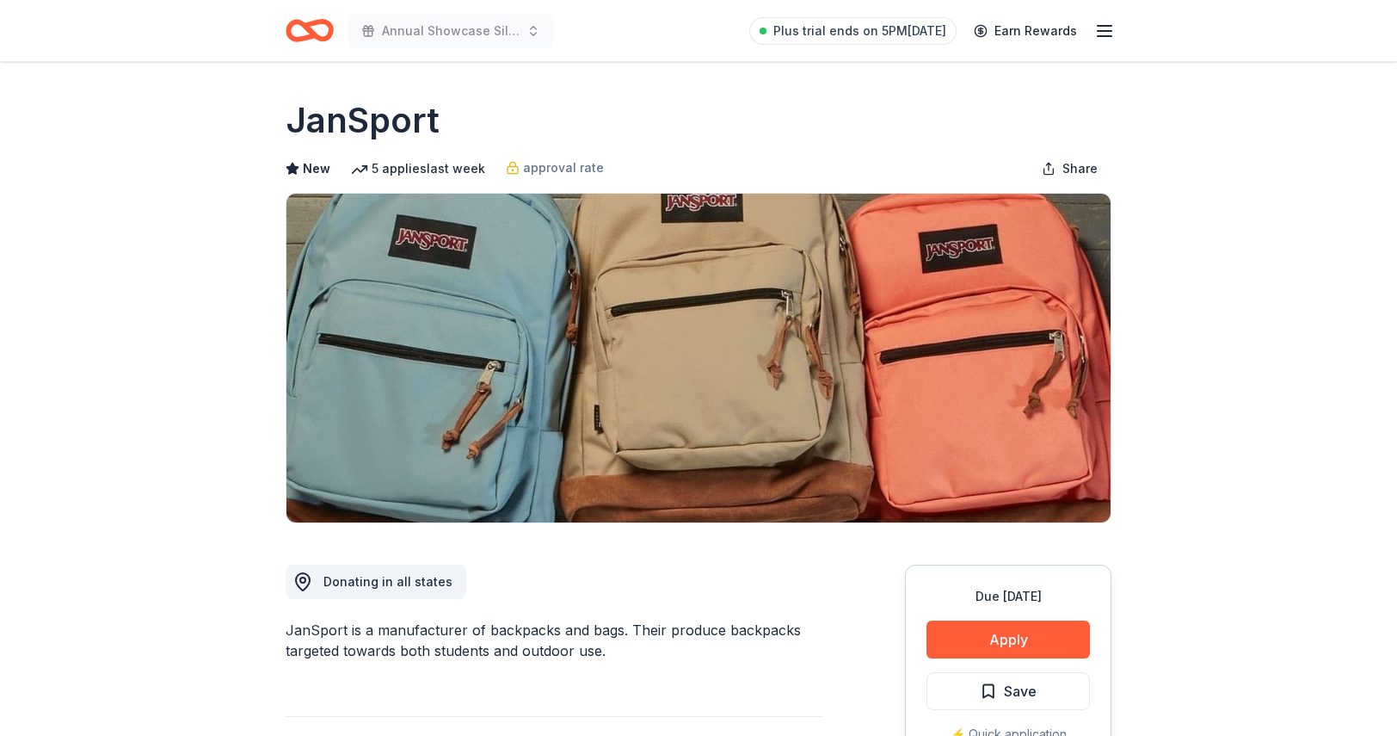
click at [1094, 497] on img at bounding box center [698, 358] width 824 height 329
click at [998, 651] on button "Apply" at bounding box center [1007, 639] width 163 height 38
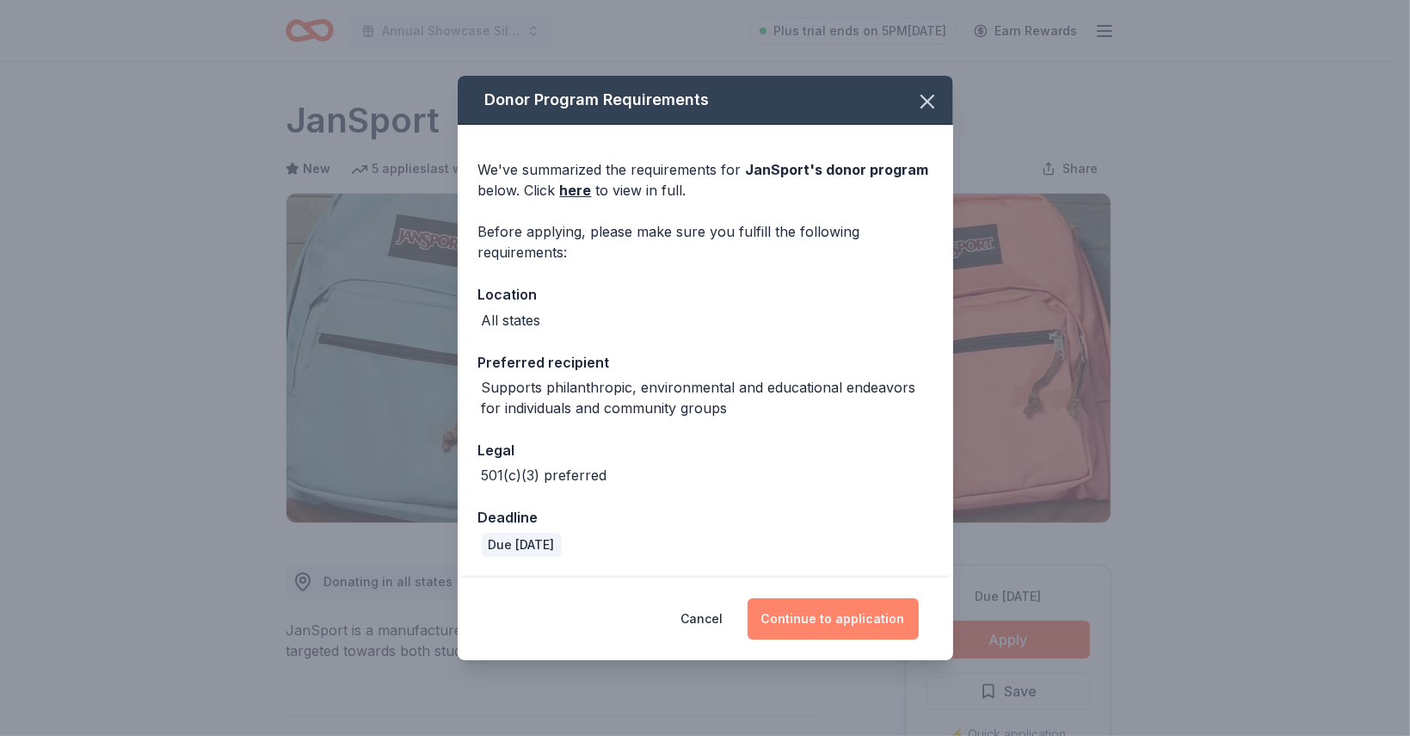
click at [841, 608] on button "Continue to application" at bounding box center [833, 618] width 171 height 41
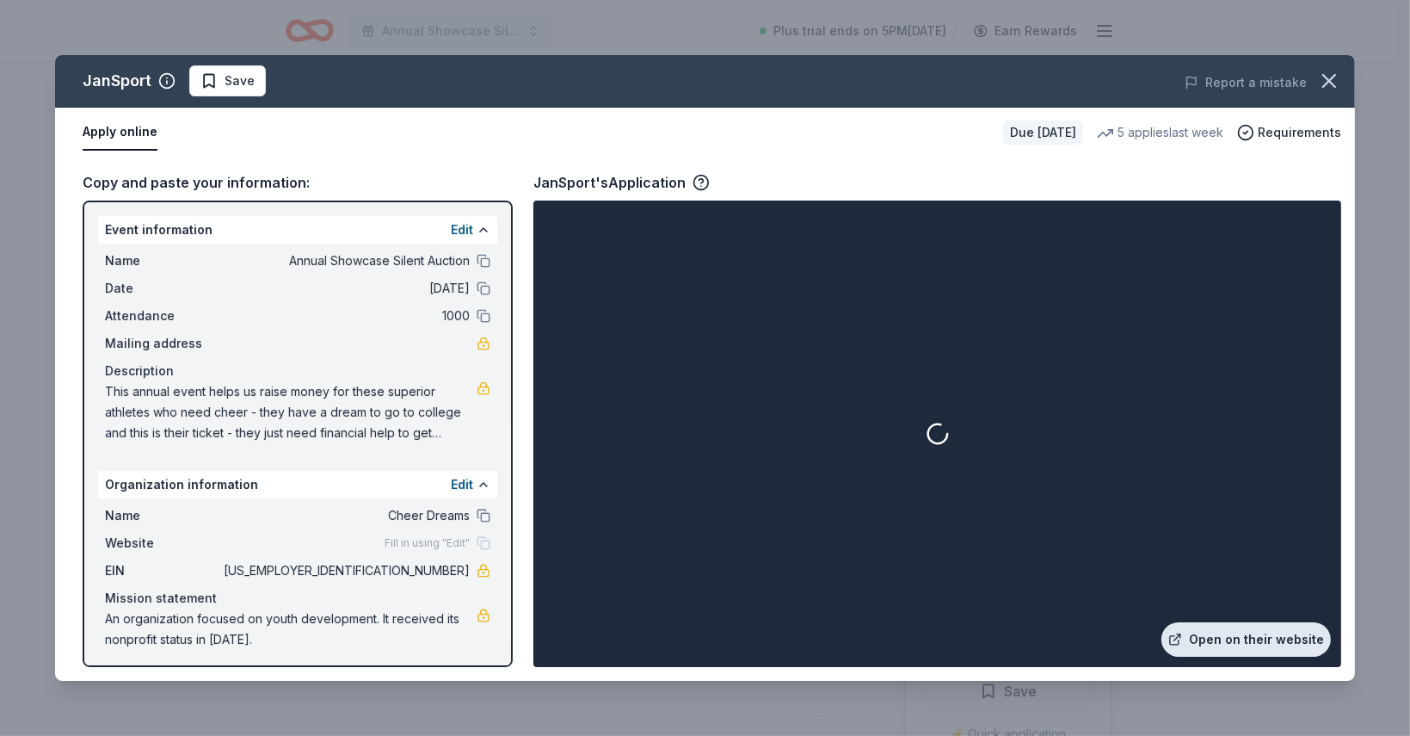
click at [1218, 641] on link "Open on their website" at bounding box center [1245, 639] width 169 height 34
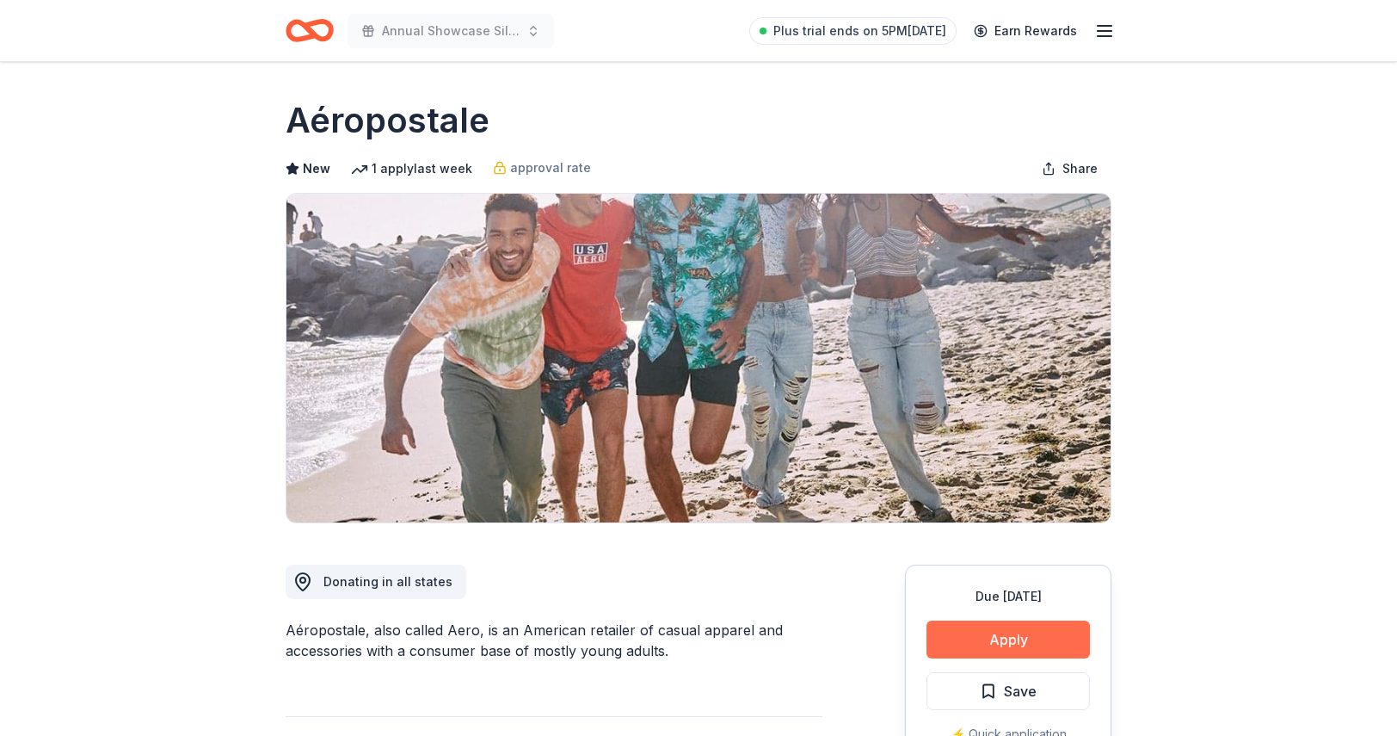
click at [990, 643] on button "Apply" at bounding box center [1007, 639] width 163 height 38
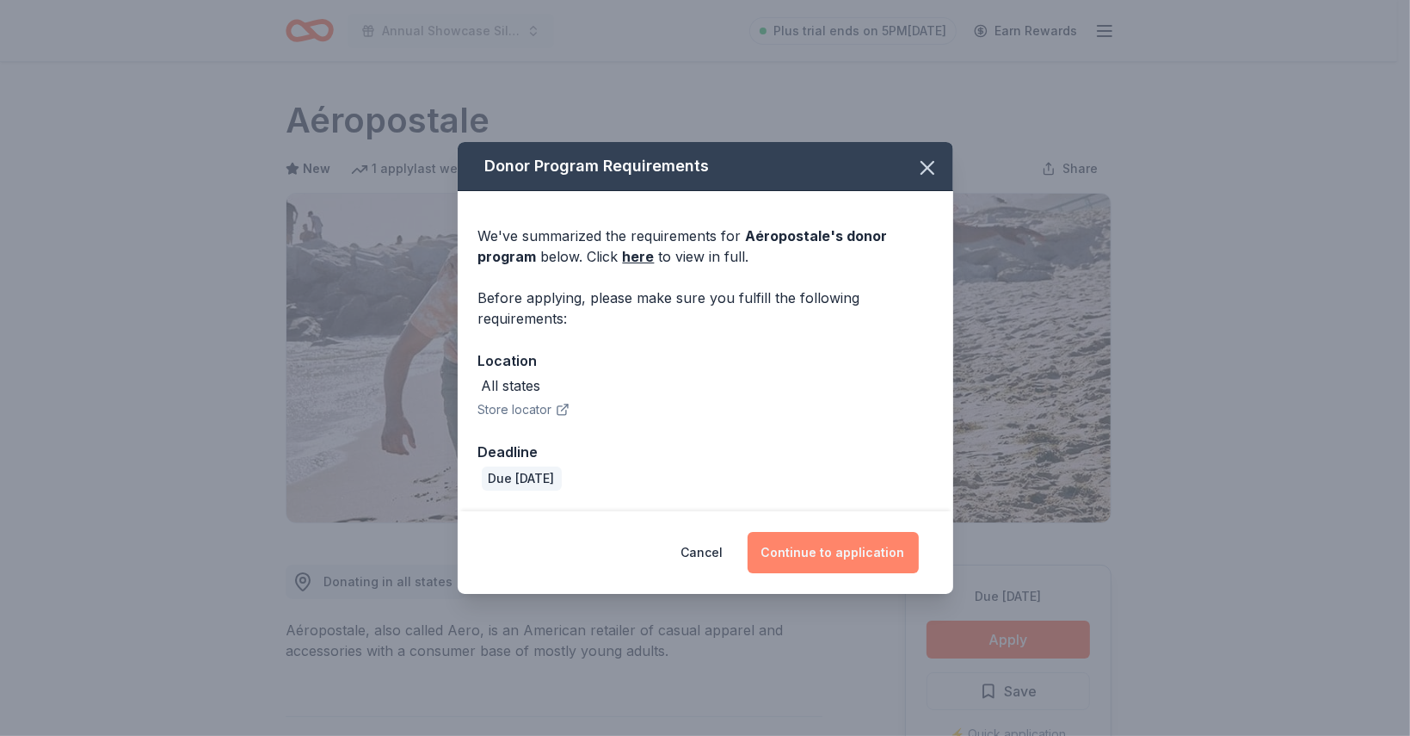
click at [893, 568] on button "Continue to application" at bounding box center [833, 552] width 171 height 41
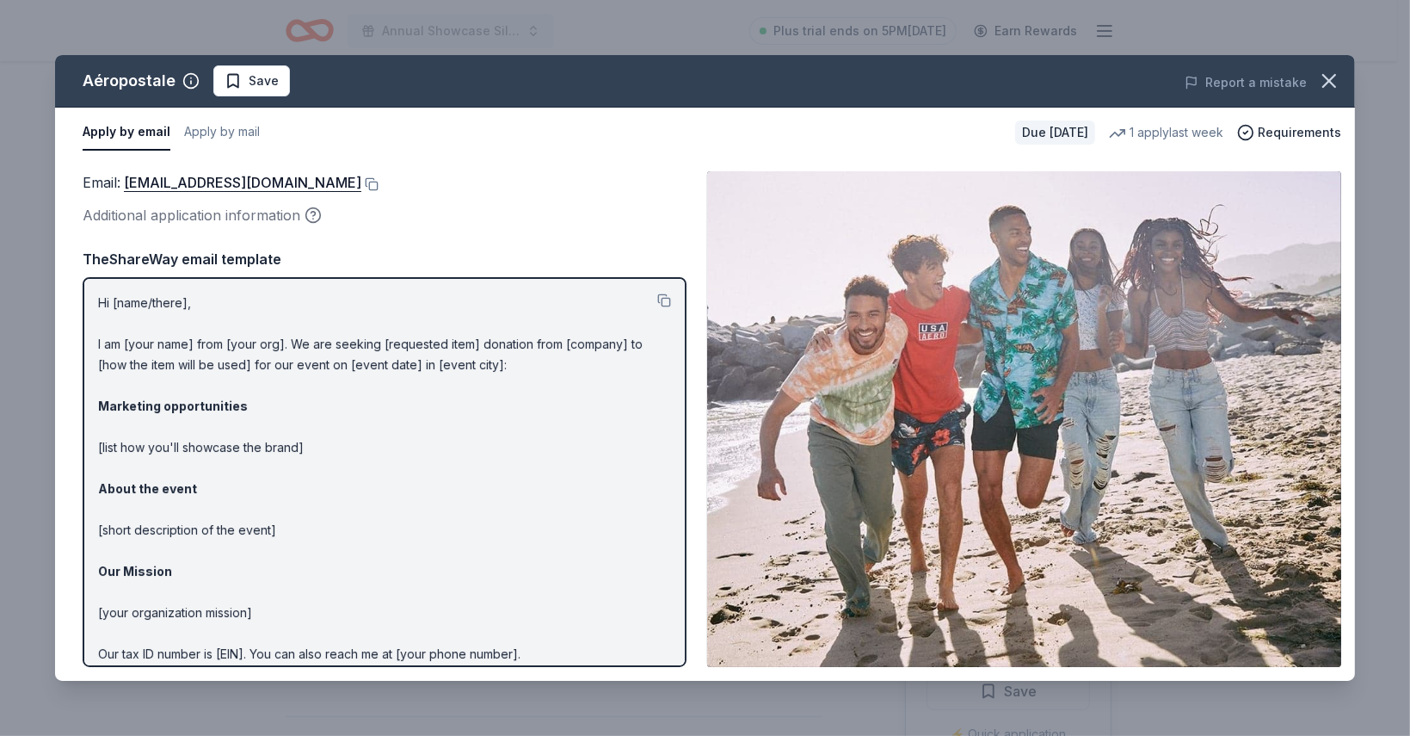
click at [392, 190] on div "Email : [EMAIL_ADDRESS][DOMAIN_NAME]" at bounding box center [385, 182] width 604 height 22
click at [379, 181] on button at bounding box center [369, 184] width 17 height 14
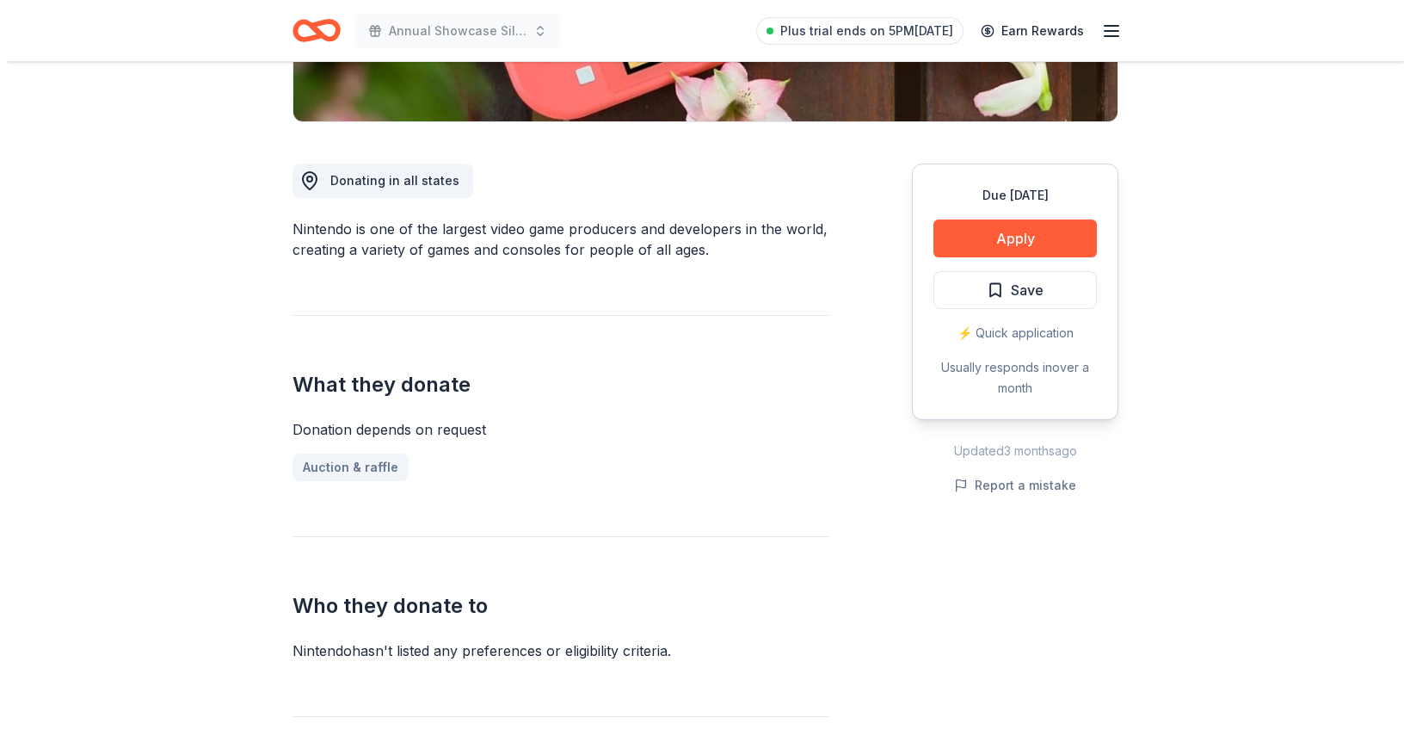
scroll to position [402, 0]
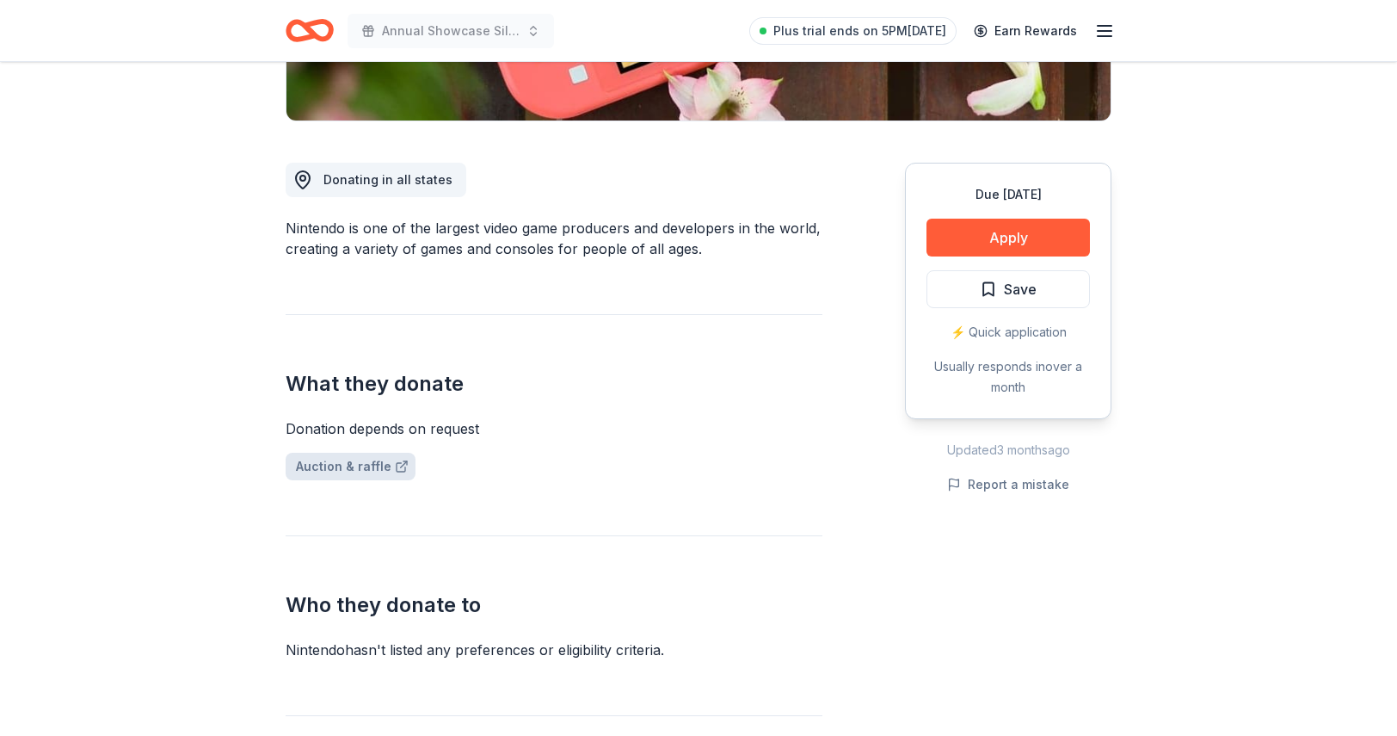
click at [365, 467] on link "Auction & raffle" at bounding box center [351, 466] width 130 height 28
click at [990, 248] on button "Apply" at bounding box center [1007, 238] width 163 height 38
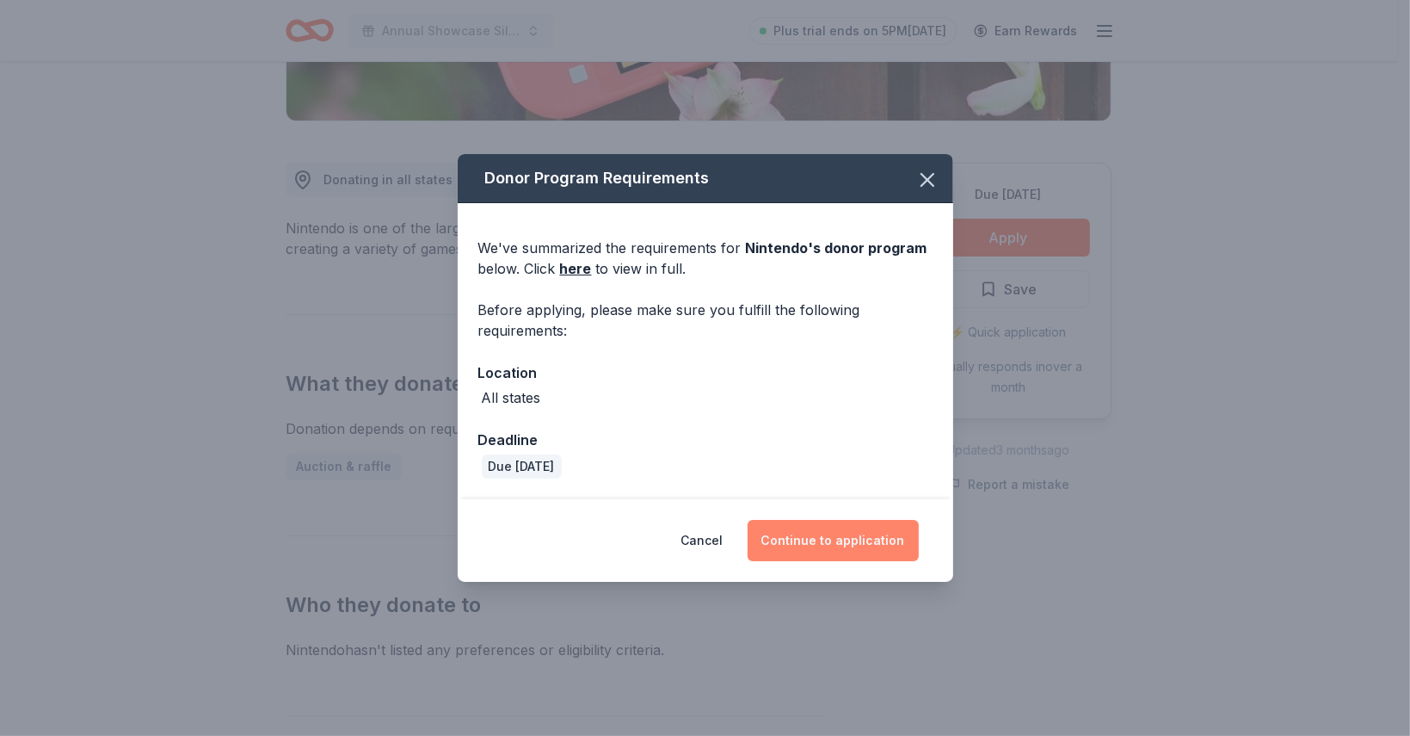
click at [812, 556] on button "Continue to application" at bounding box center [833, 540] width 171 height 41
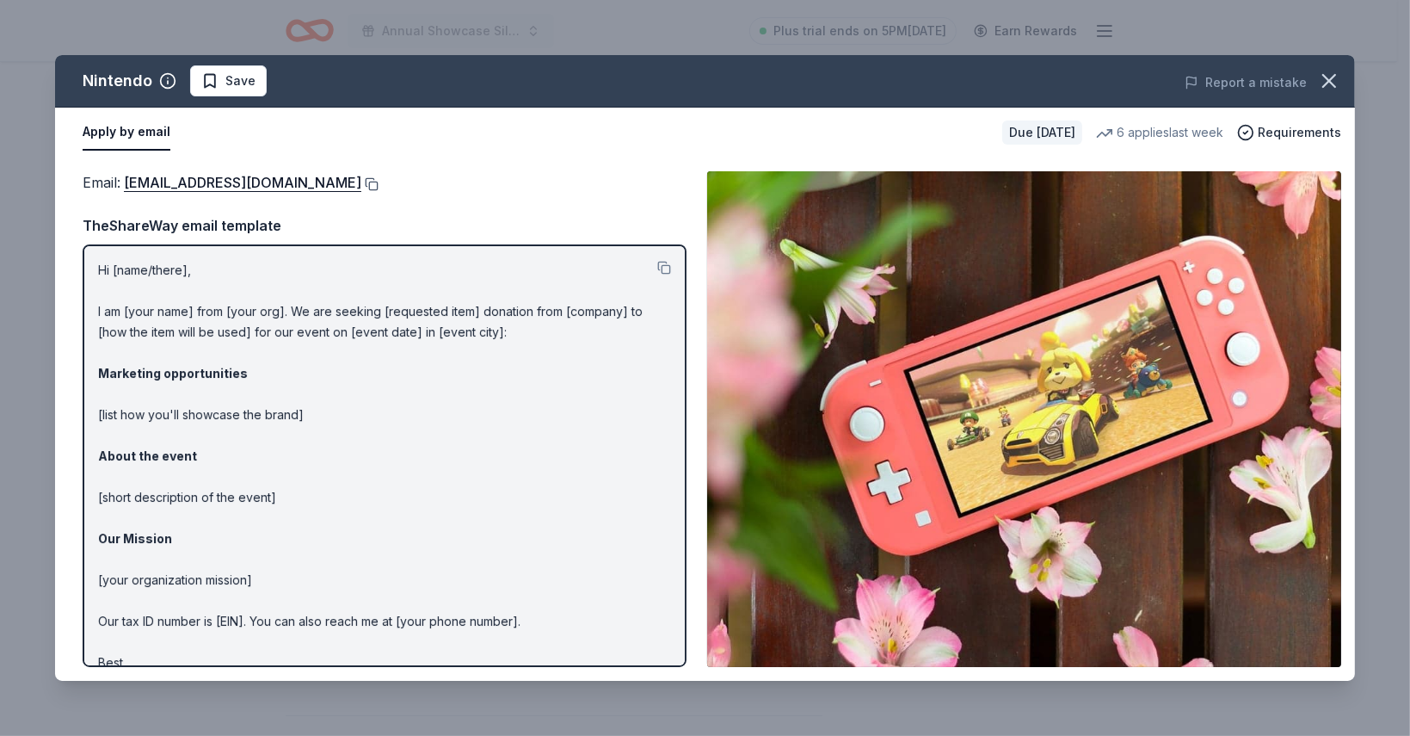
click at [379, 182] on button at bounding box center [369, 184] width 17 height 14
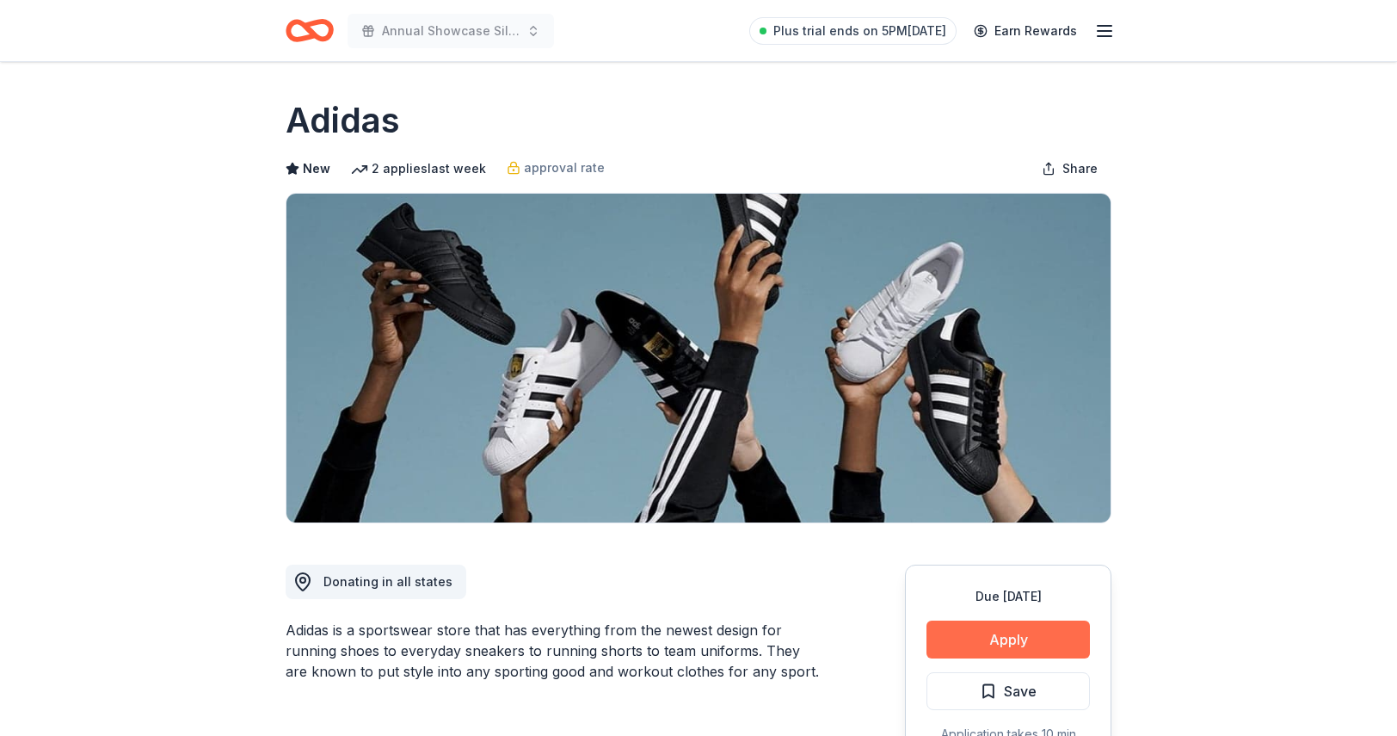
click at [1017, 646] on button "Apply" at bounding box center [1007, 639] width 163 height 38
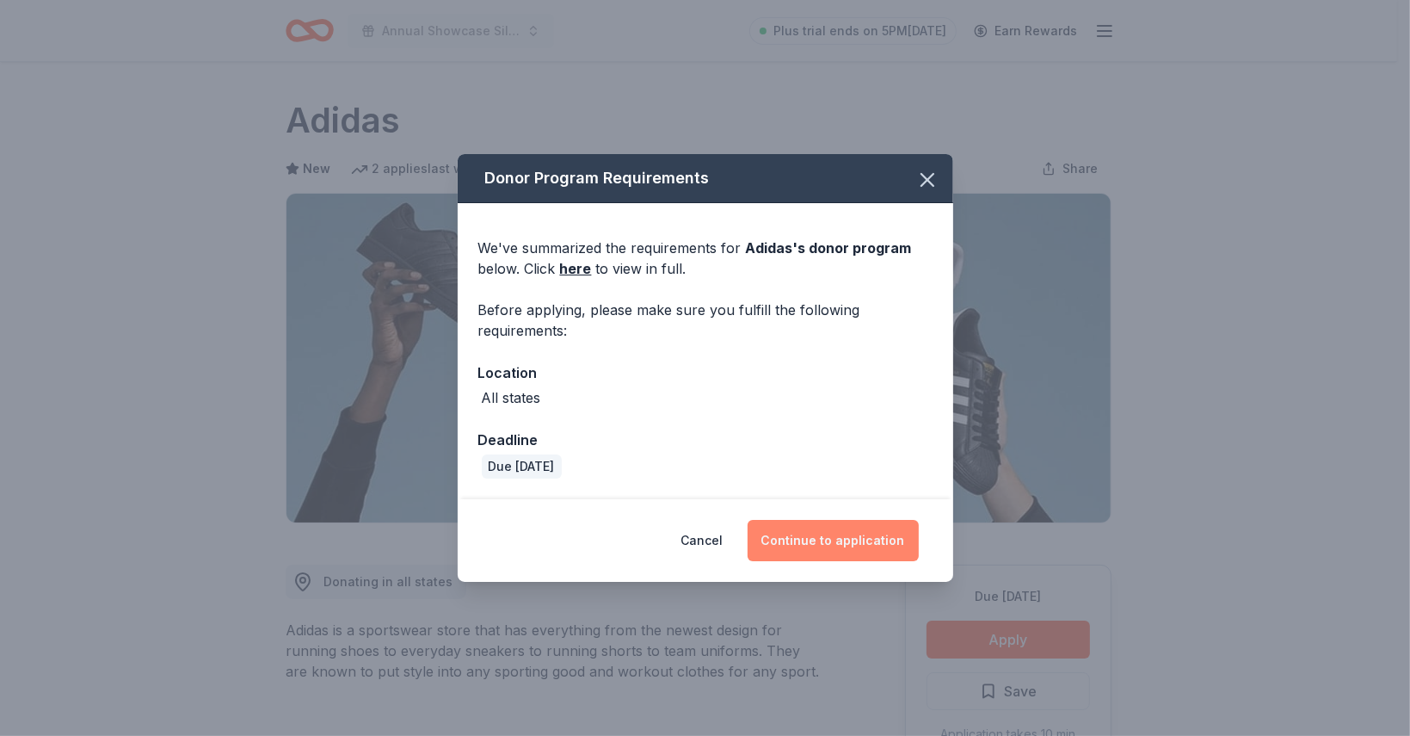
click at [857, 541] on button "Continue to application" at bounding box center [833, 540] width 171 height 41
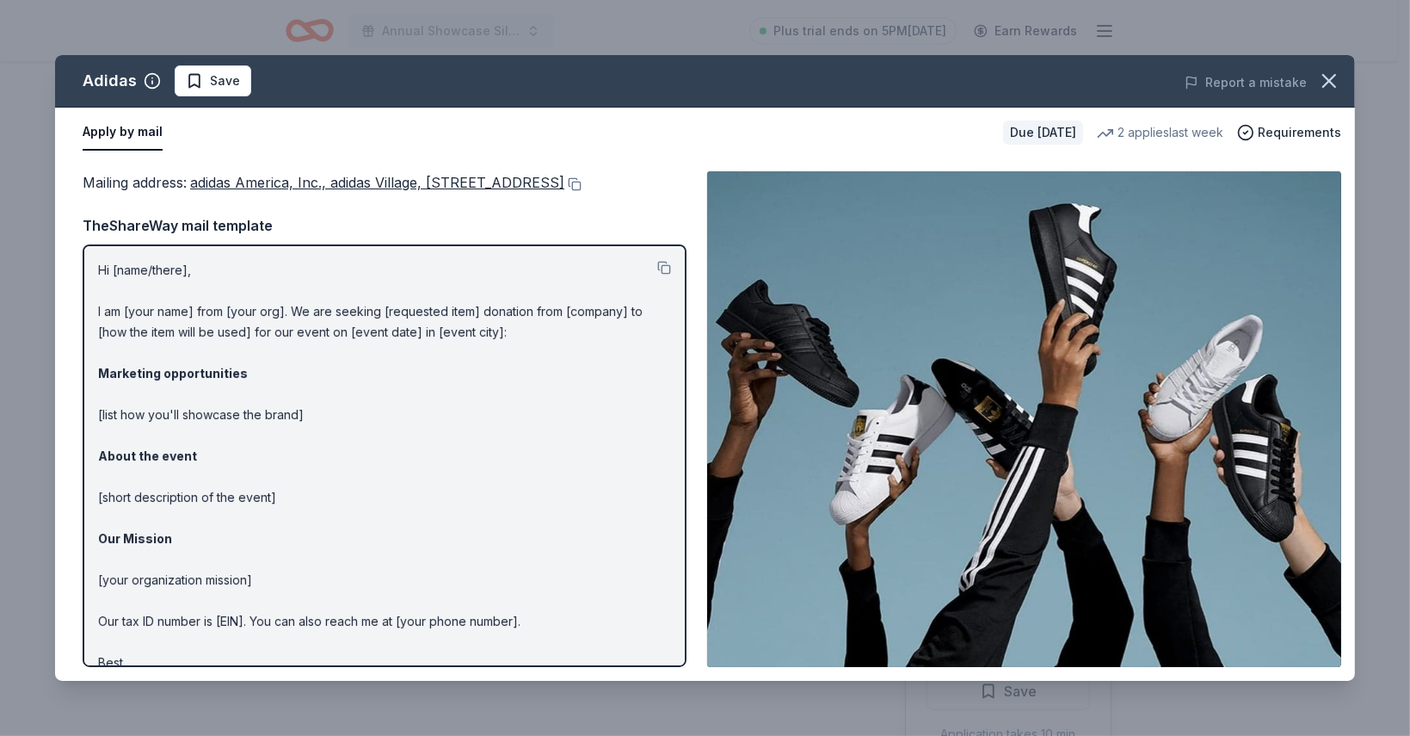
scroll to position [63, 0]
